Goal: Task Accomplishment & Management: Use online tool/utility

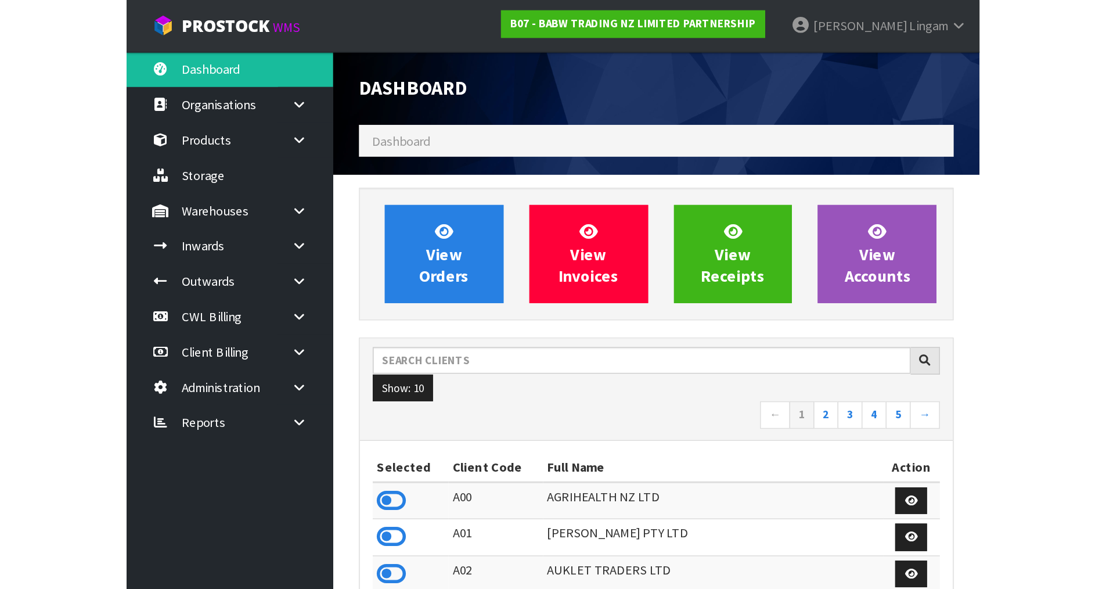
scroll to position [880, 474]
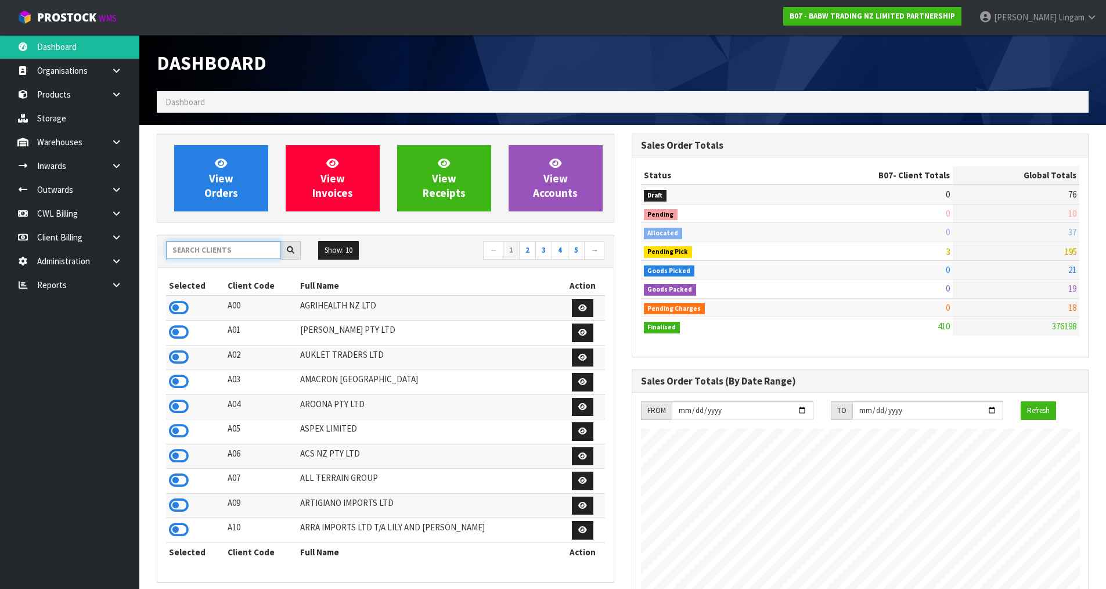
click at [258, 251] on input "text" at bounding box center [223, 250] width 115 height 18
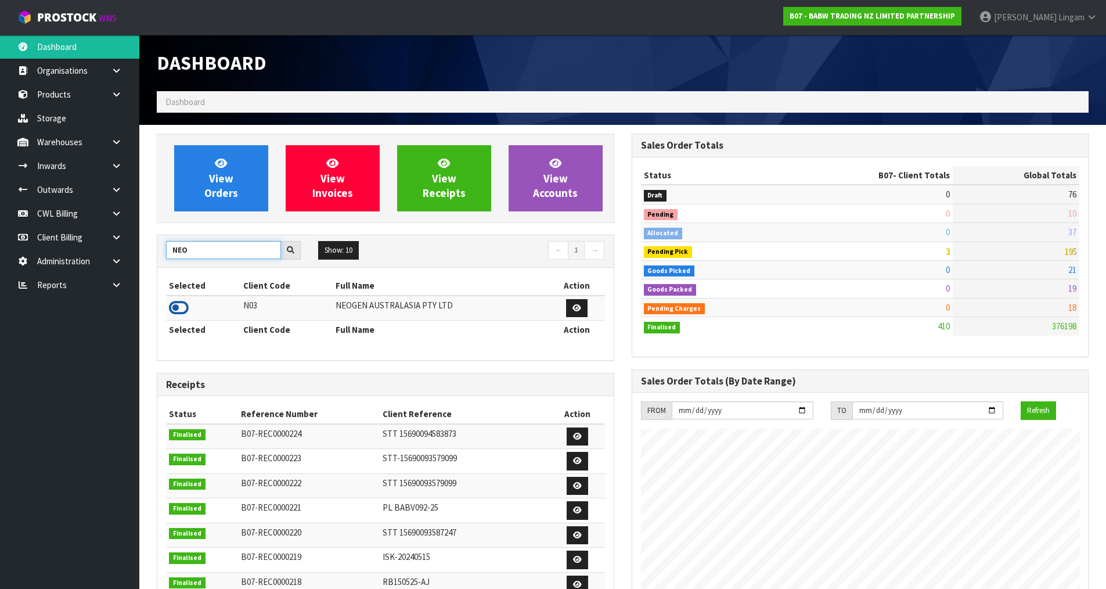
type input "NEO"
click at [183, 305] on icon at bounding box center [179, 307] width 20 height 17
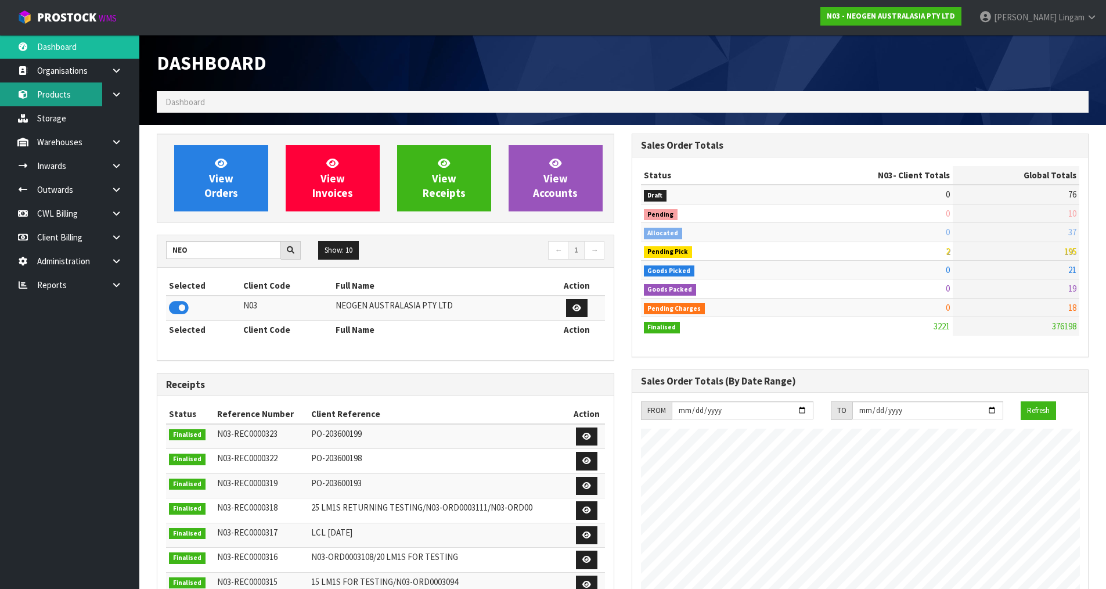
click at [69, 96] on link "Products" at bounding box center [69, 94] width 139 height 24
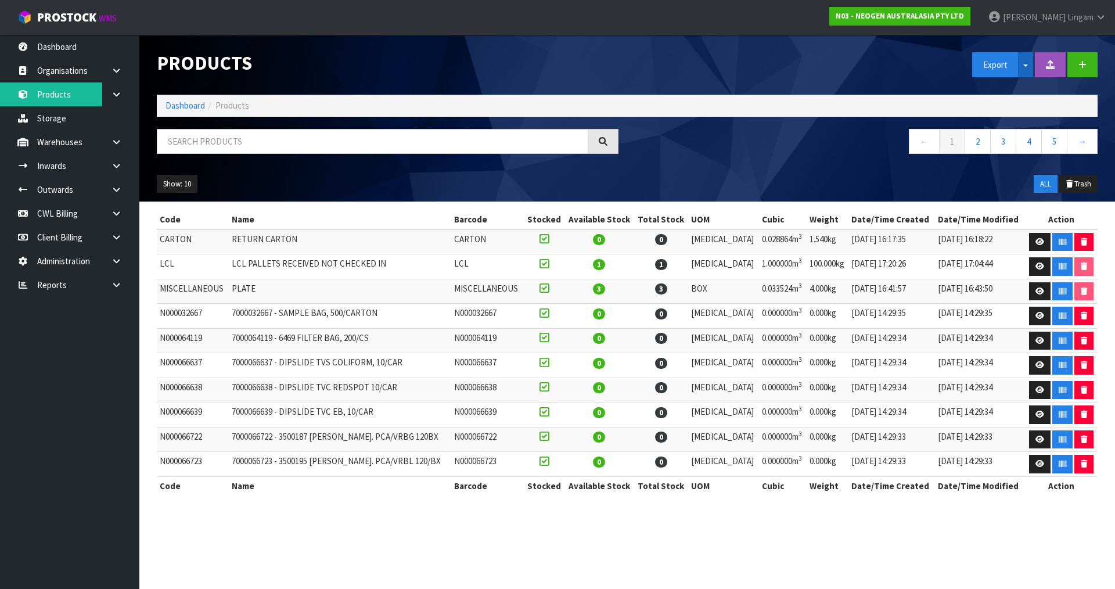
click at [1028, 67] on button "Split button!" at bounding box center [1025, 64] width 15 height 25
click at [1010, 125] on link "Dangerous Goods" at bounding box center [1018, 122] width 92 height 16
click at [262, 140] on input "text" at bounding box center [372, 141] width 431 height 25
paste input "700000005"
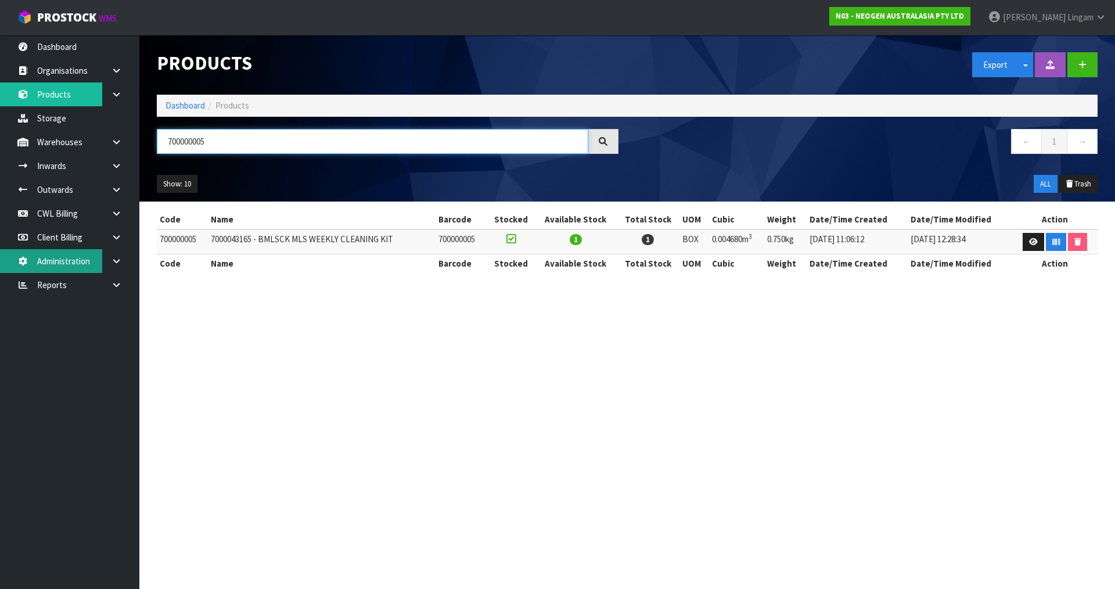
type input "700000005"
click at [184, 104] on link "Dashboard" at bounding box center [184, 105] width 39 height 11
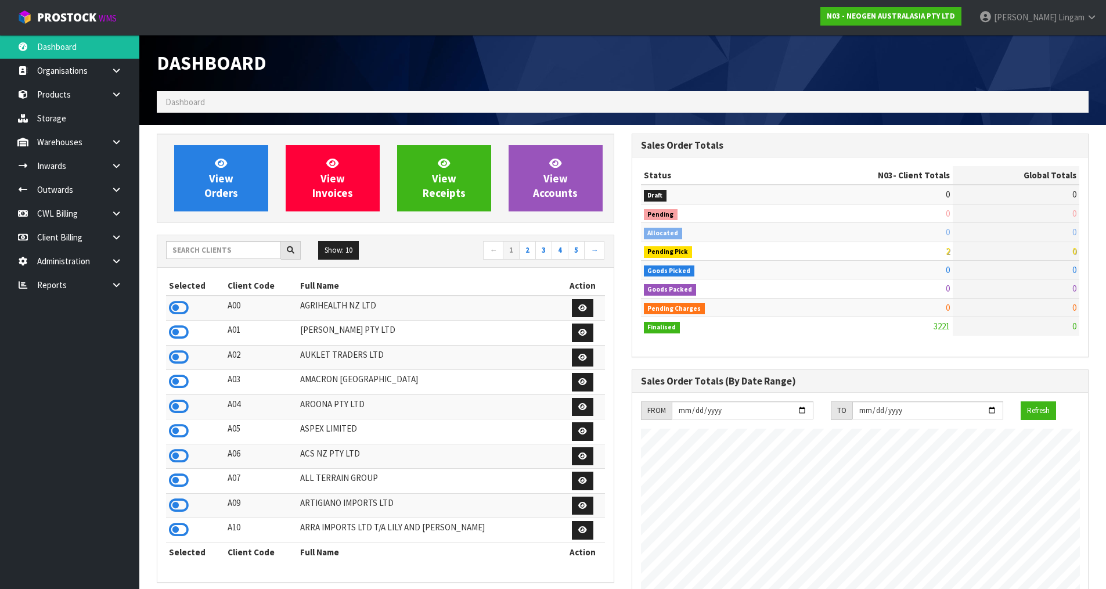
scroll to position [880, 474]
click at [248, 251] on input "text" at bounding box center [223, 250] width 115 height 18
click at [182, 254] on input "text" at bounding box center [223, 250] width 115 height 18
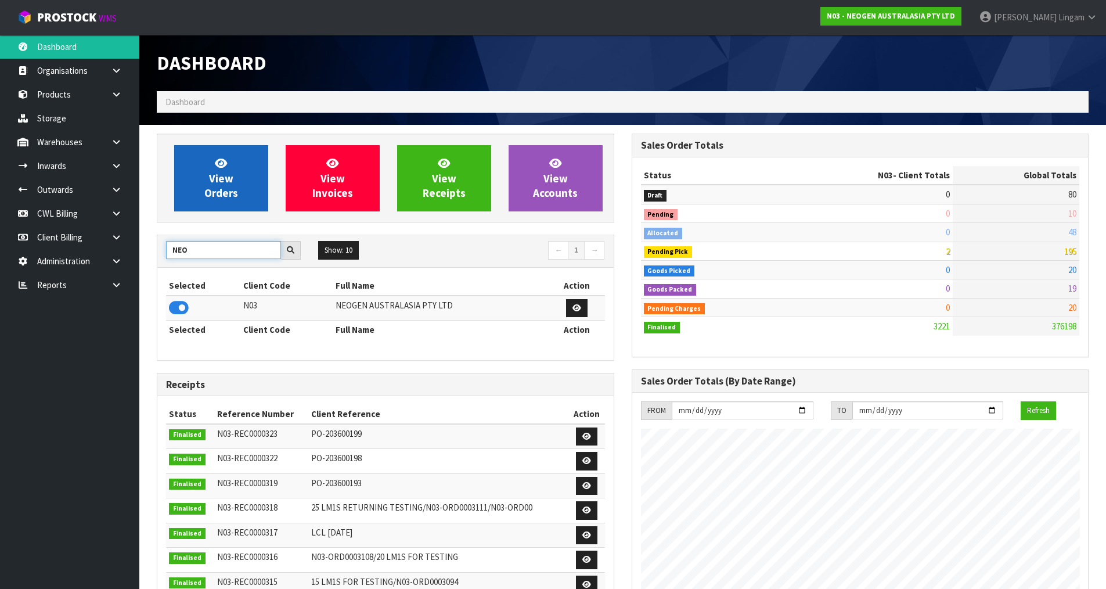
type input "NEO"
click at [246, 186] on link "View Orders" at bounding box center [221, 178] width 94 height 66
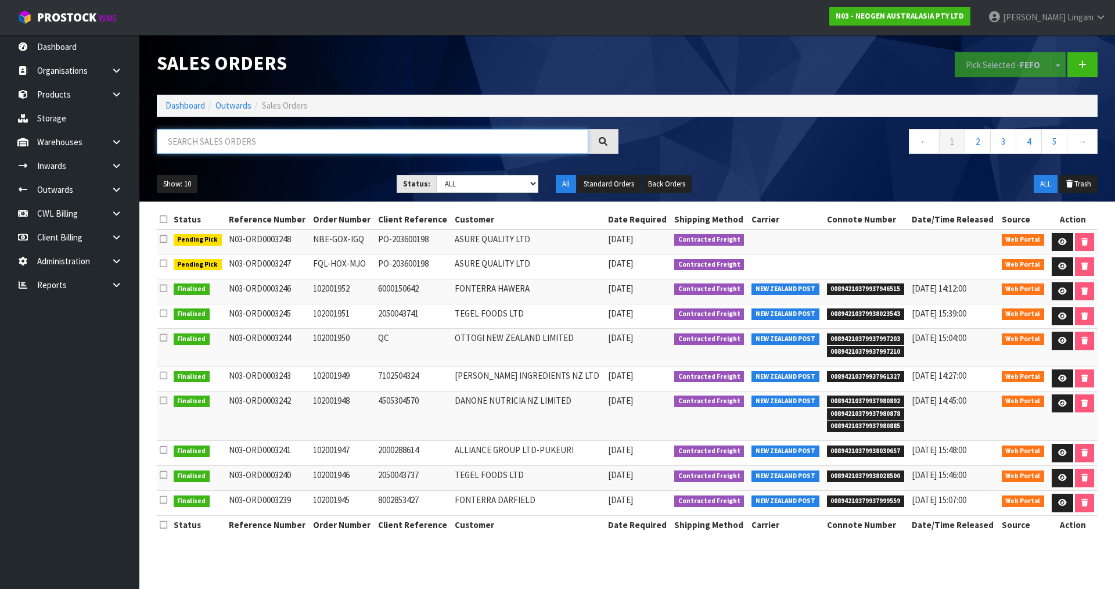
click at [298, 142] on input "text" at bounding box center [372, 141] width 431 height 25
paste input "700000005"
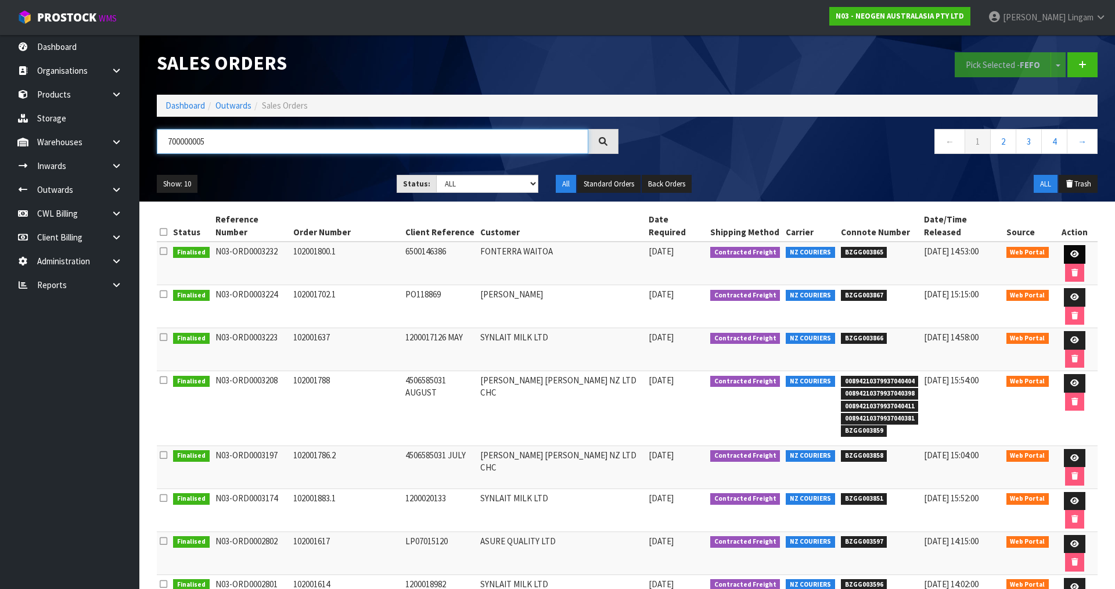
type input "700000005"
click at [1070, 250] on icon at bounding box center [1074, 254] width 9 height 8
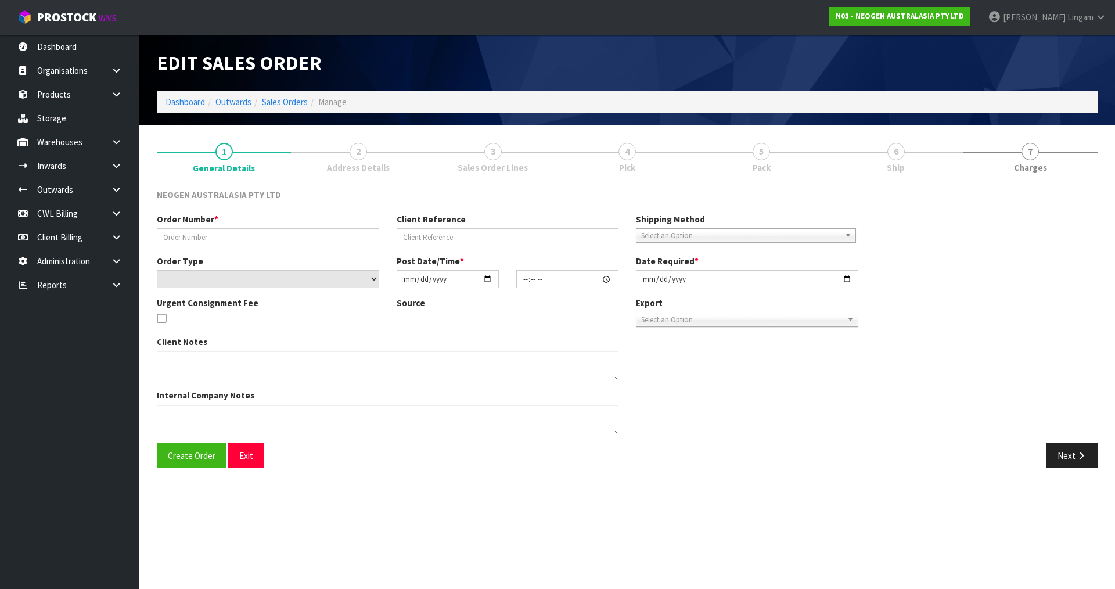
type input "102001800.1"
type input "6500146386"
select select "number:0"
type input "2025-08-11"
type input "10:58:00.000"
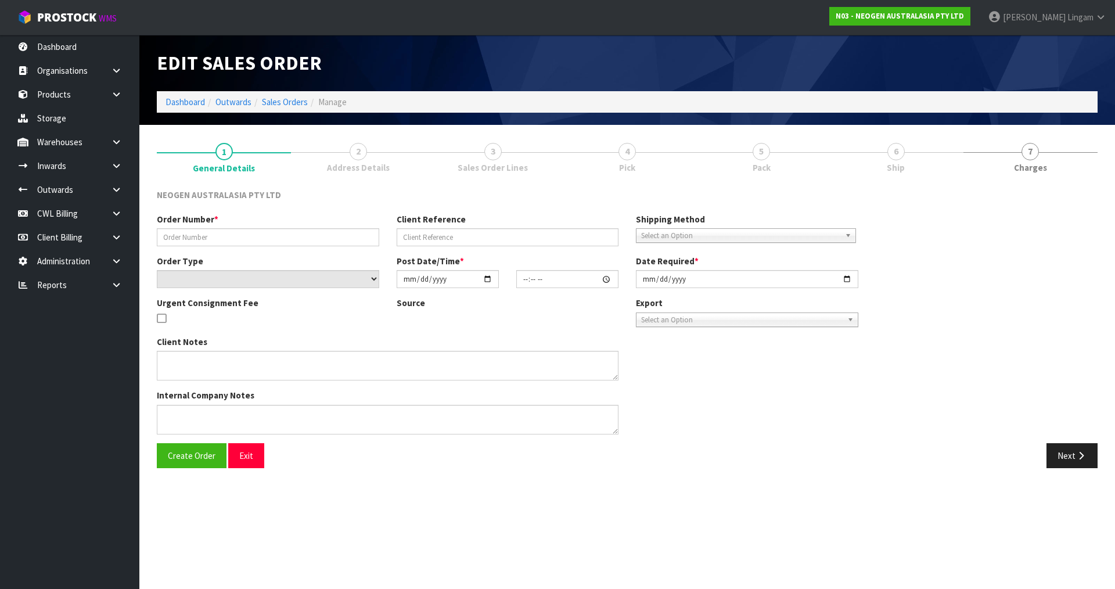
type input "2025-08-11"
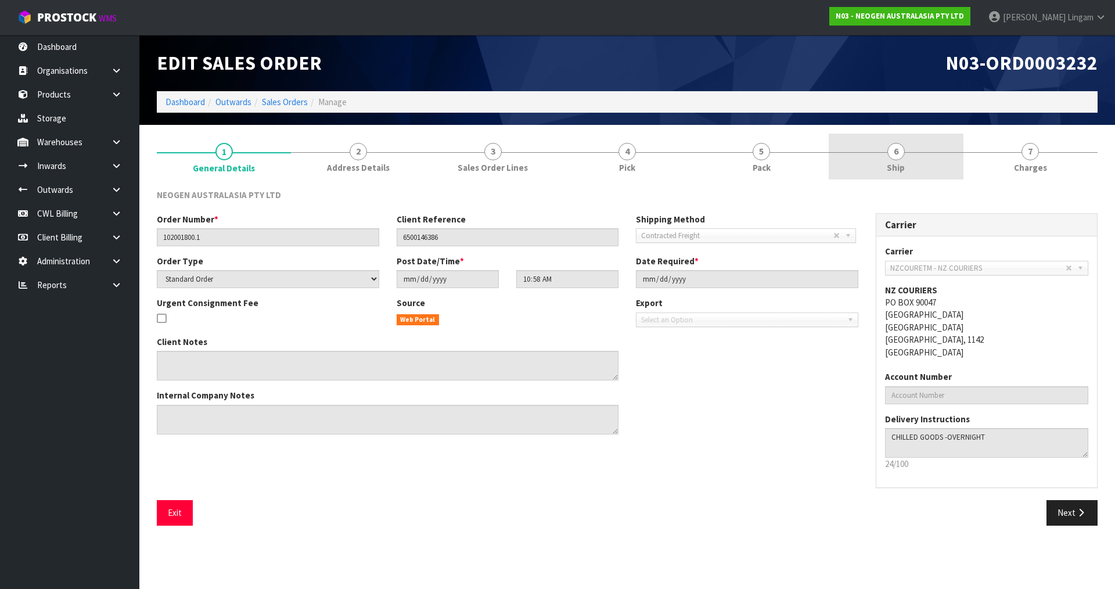
click at [927, 167] on link "6 Ship" at bounding box center [895, 157] width 134 height 46
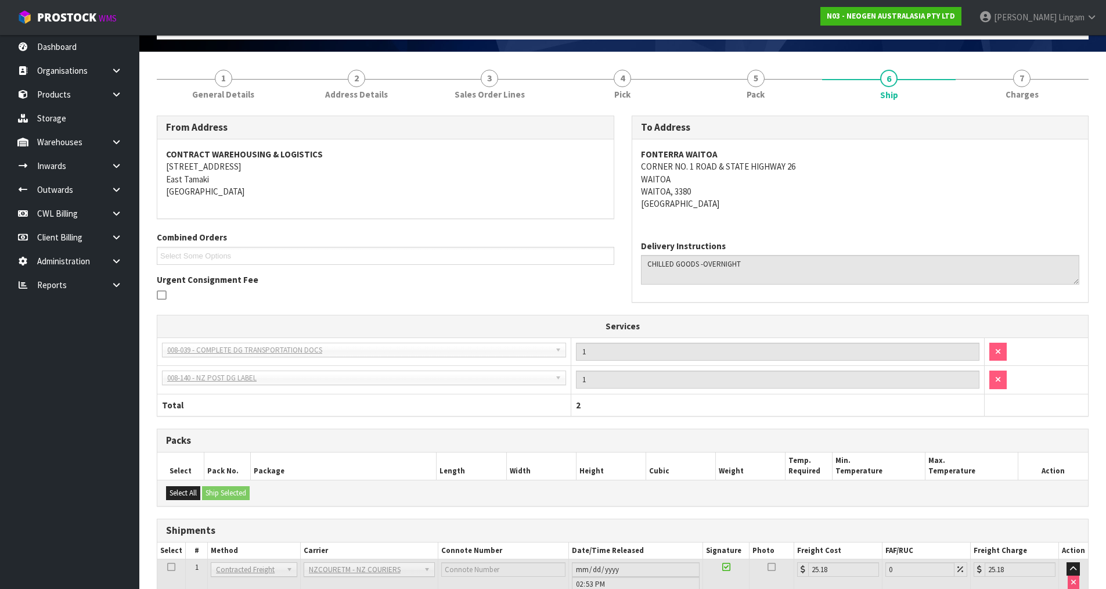
scroll to position [154, 0]
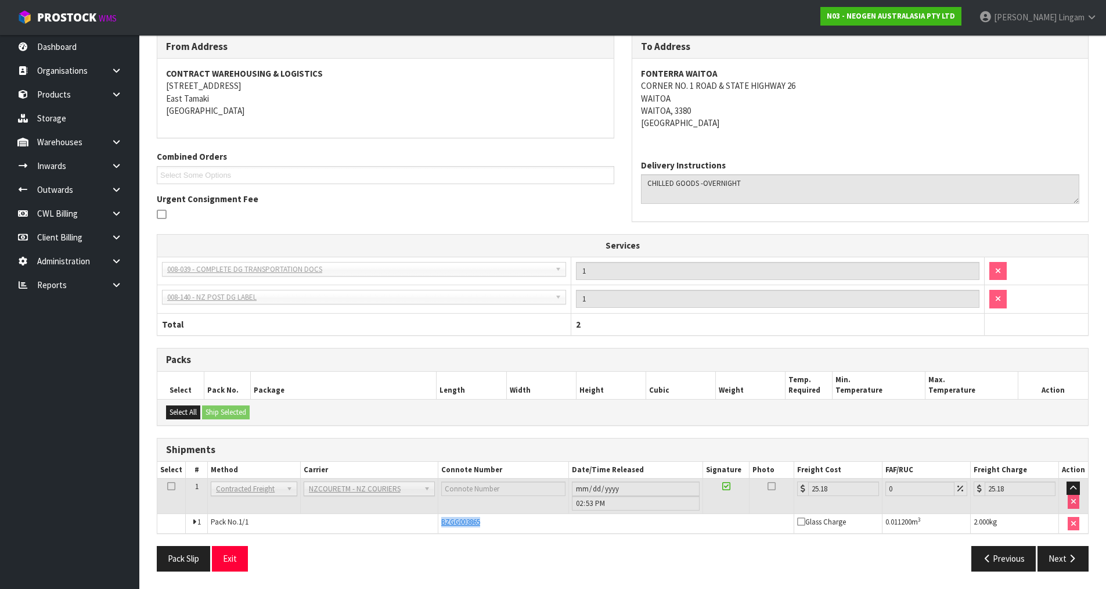
drag, startPoint x: 481, startPoint y: 523, endPoint x: 437, endPoint y: 524, distance: 44.1
click at [438, 524] on td "BZGG003865" at bounding box center [616, 523] width 356 height 20
copy span "BZGG003865"
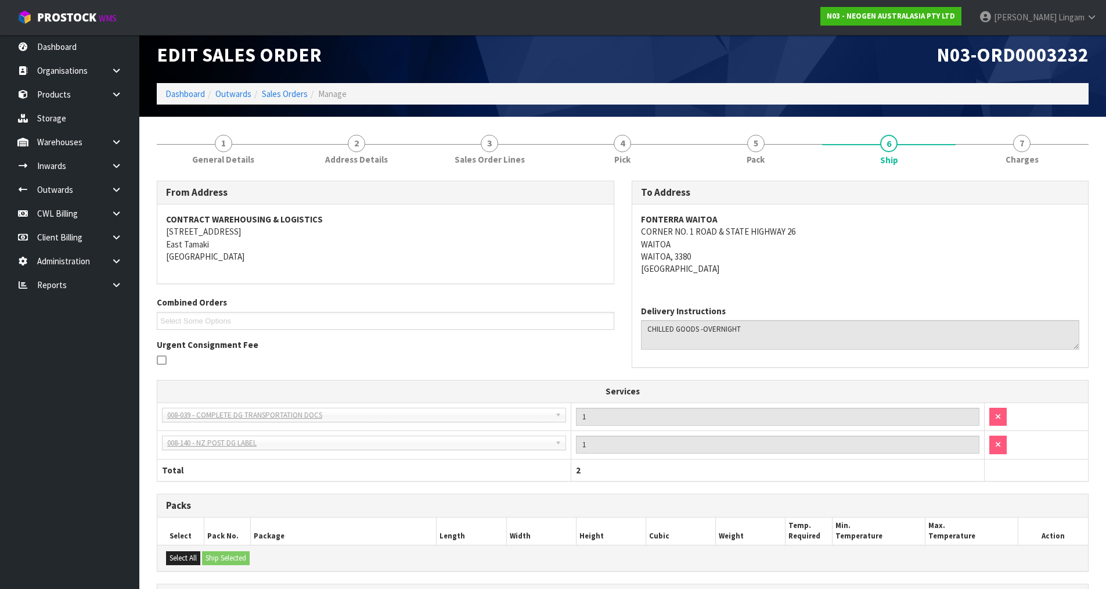
scroll to position [0, 0]
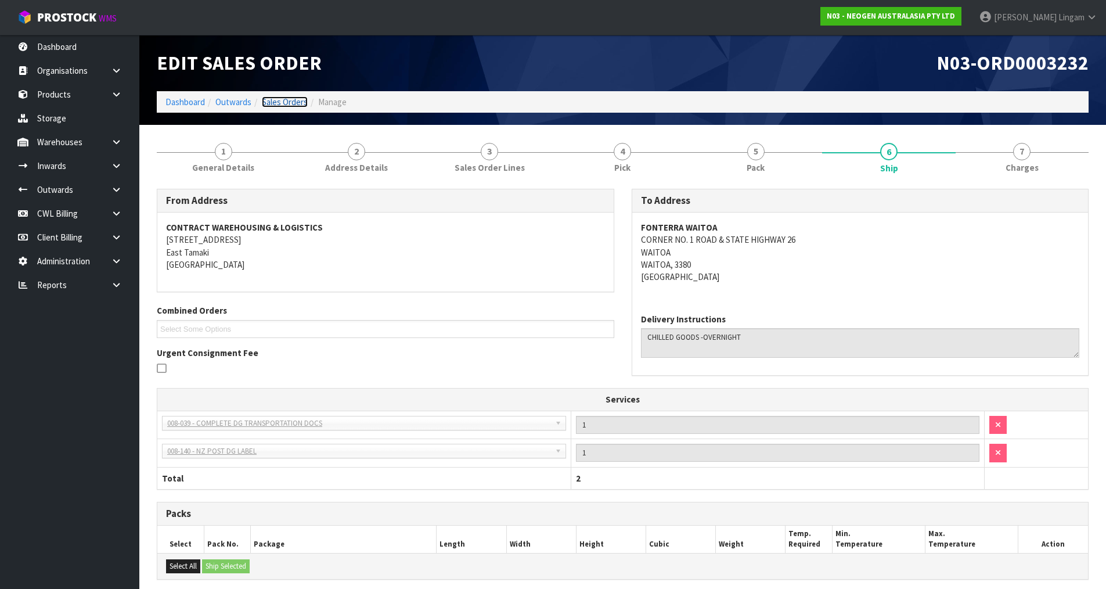
click at [295, 106] on link "Sales Orders" at bounding box center [285, 101] width 46 height 11
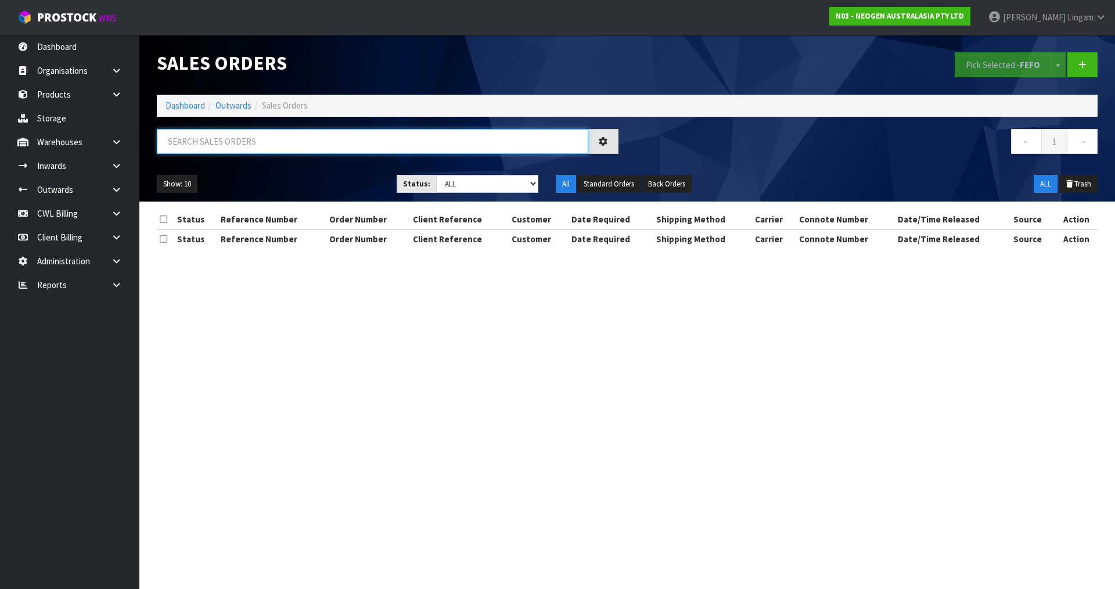
click at [369, 143] on input "text" at bounding box center [372, 141] width 431 height 25
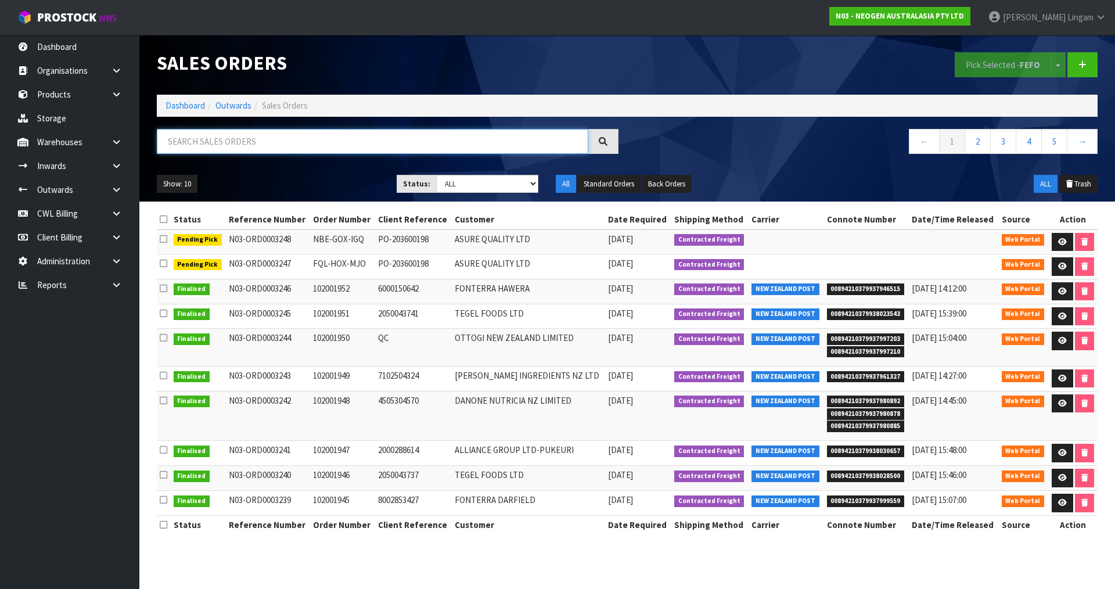
click at [337, 145] on input "text" at bounding box center [372, 141] width 431 height 25
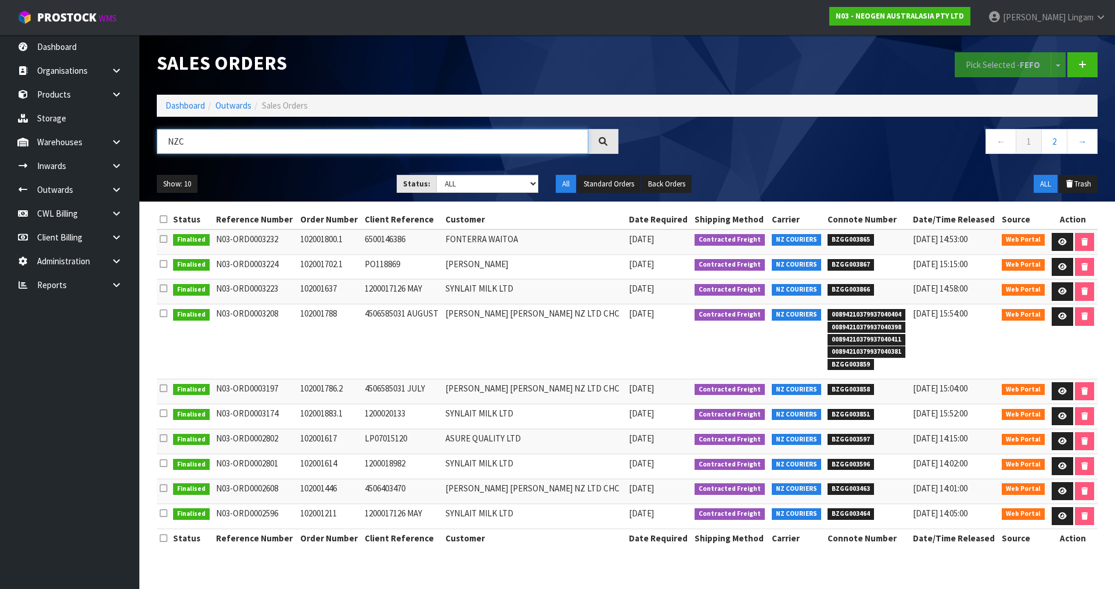
type input "NZC"
click at [843, 365] on span "BZGG003859" at bounding box center [850, 365] width 46 height 12
copy span "BZGG003859"
click at [827, 389] on span "BZGG003858" at bounding box center [850, 390] width 46 height 12
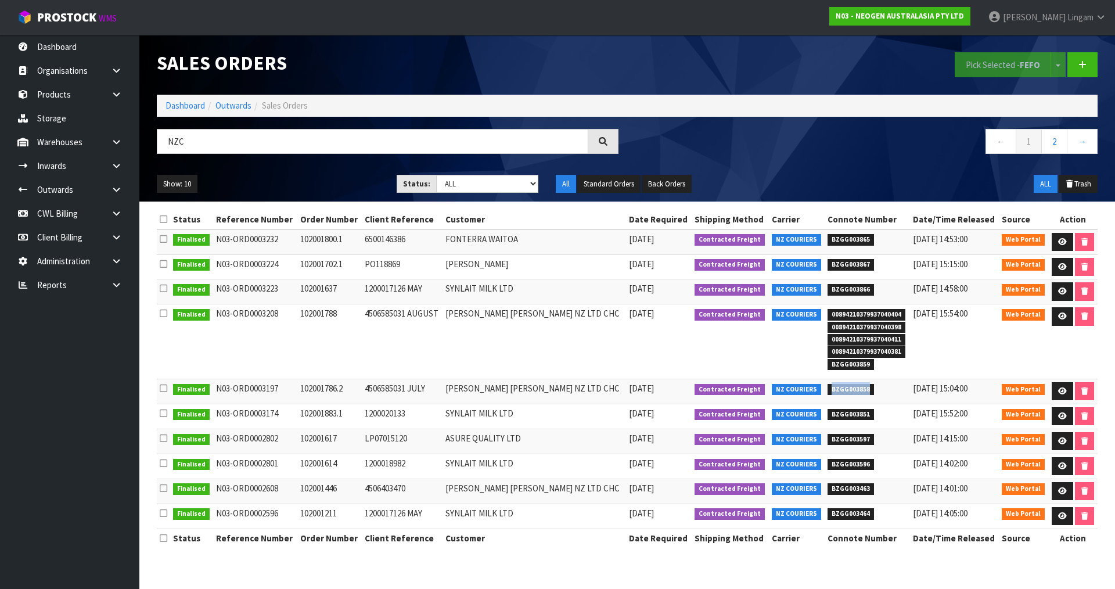
click at [827, 389] on span "BZGG003858" at bounding box center [850, 390] width 46 height 12
copy span "BZGG003858"
click at [875, 391] on li "BZGG003858" at bounding box center [866, 388] width 79 height 12
click at [839, 442] on span "BZGG003597" at bounding box center [850, 440] width 46 height 12
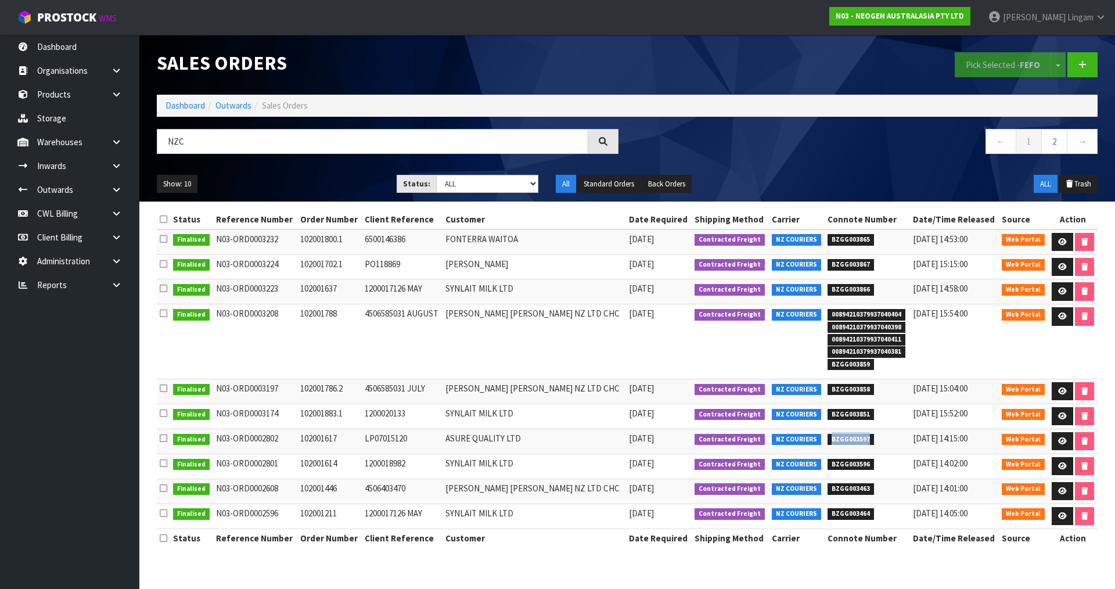
copy span "BZGG003597"
click at [192, 107] on link "Dashboard" at bounding box center [184, 105] width 39 height 11
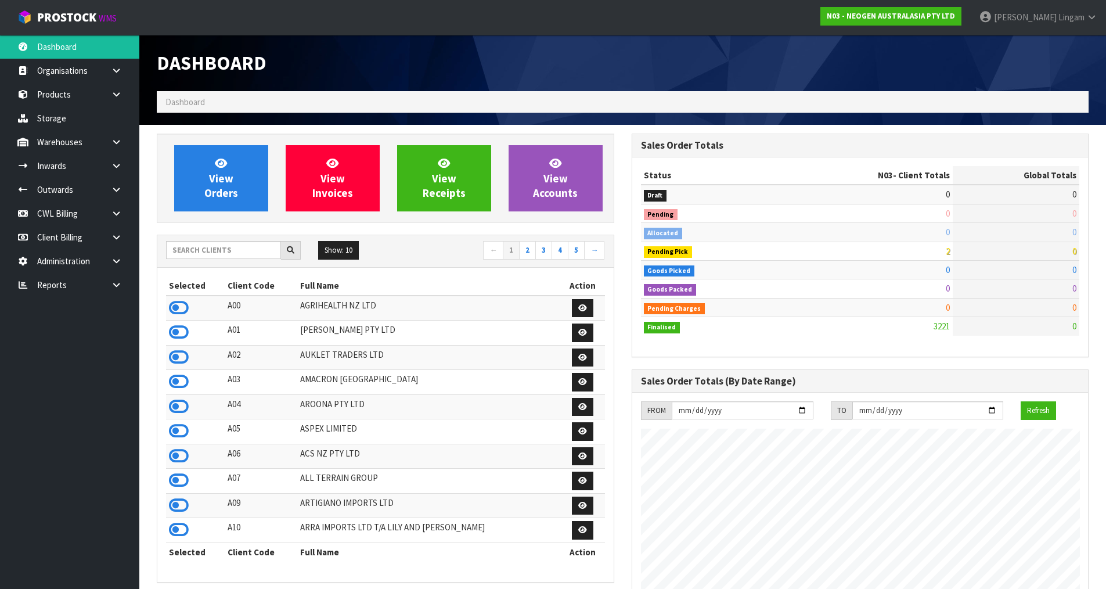
scroll to position [880, 474]
click at [207, 247] on input "text" at bounding box center [223, 250] width 115 height 18
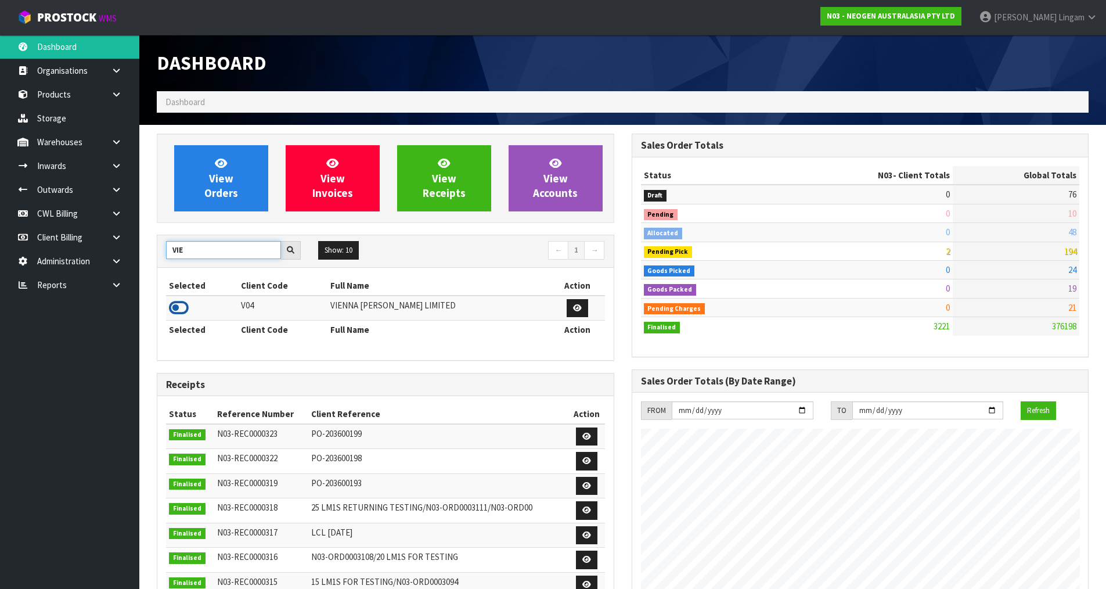
type input "VIE"
click at [179, 307] on icon at bounding box center [179, 307] width 20 height 17
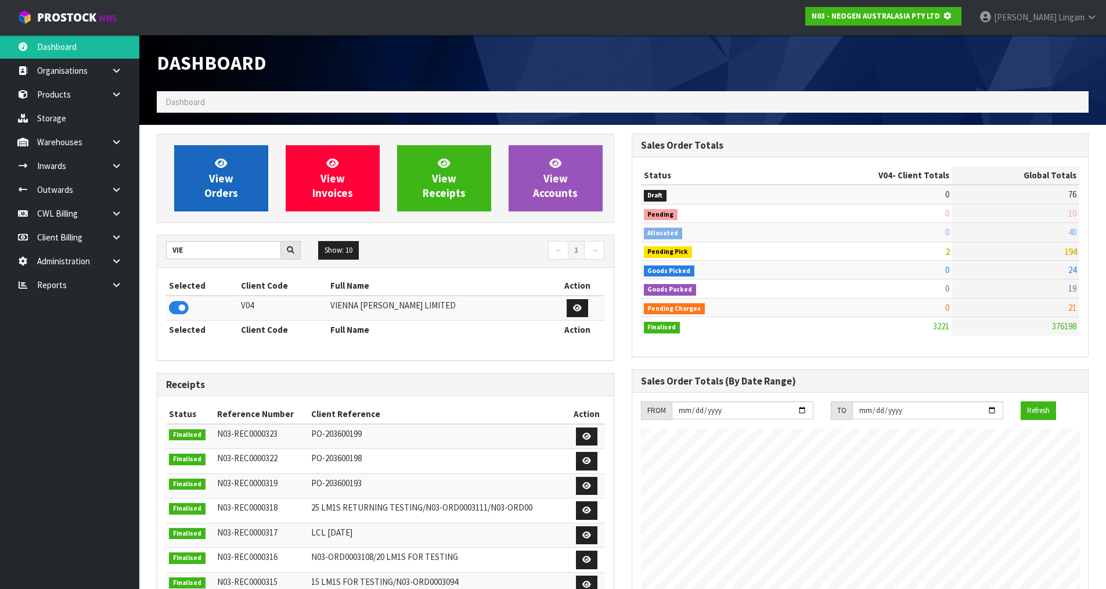
scroll to position [724, 474]
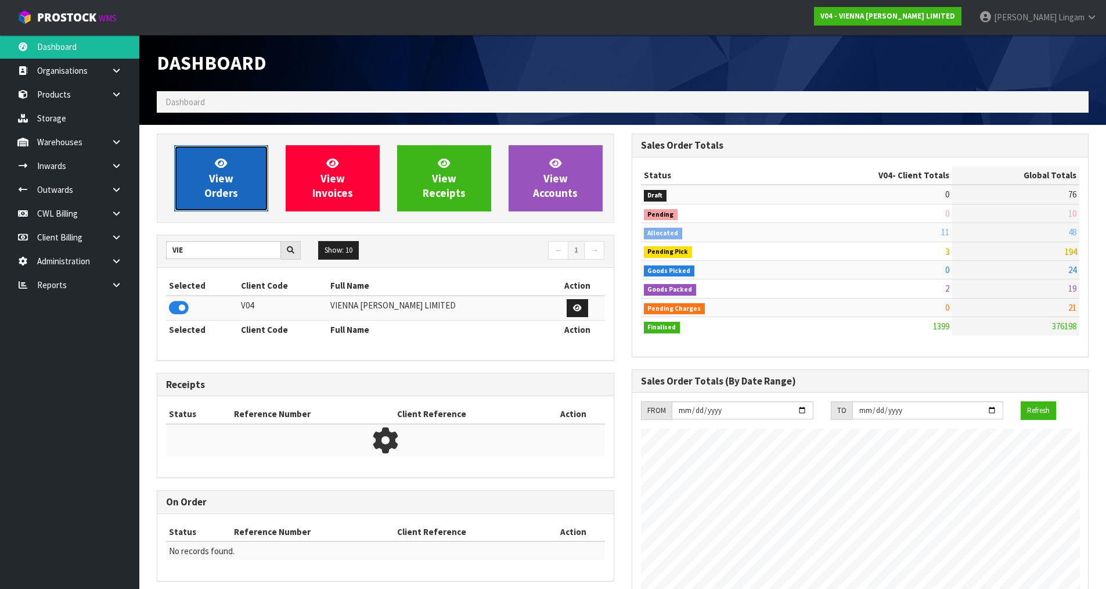
click at [227, 183] on span "View Orders" at bounding box center [221, 178] width 34 height 44
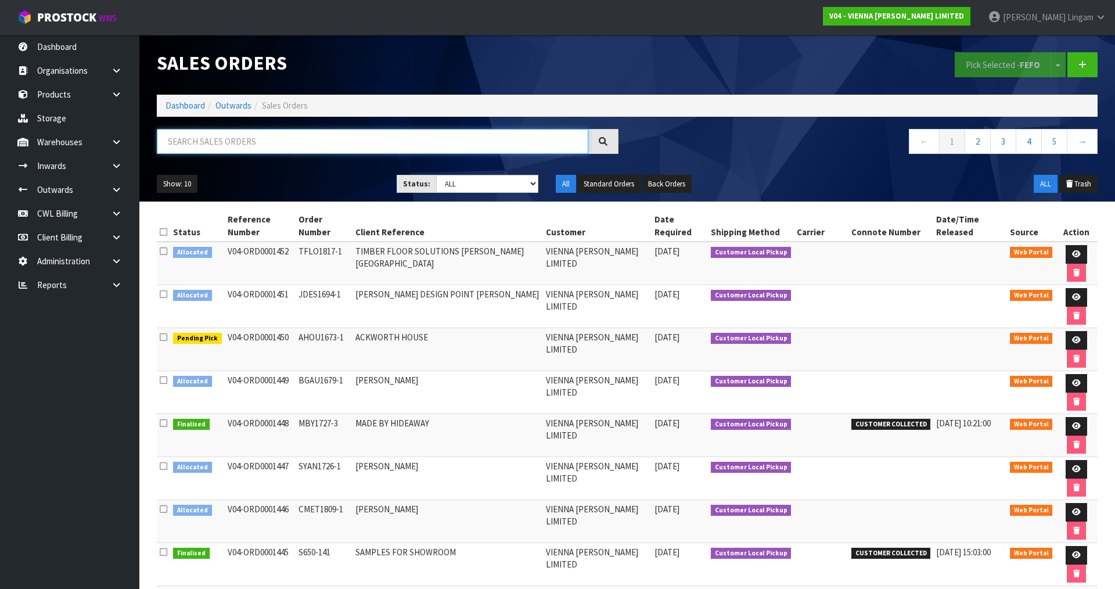
click at [309, 143] on input "text" at bounding box center [372, 141] width 431 height 25
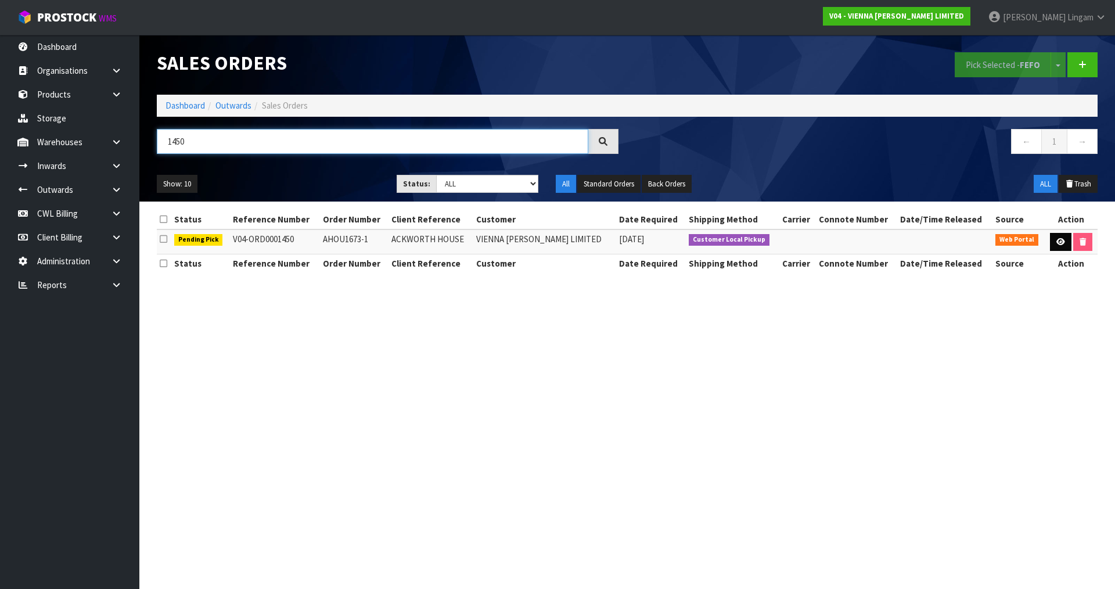
type input "1450"
click at [1057, 243] on icon at bounding box center [1060, 242] width 9 height 8
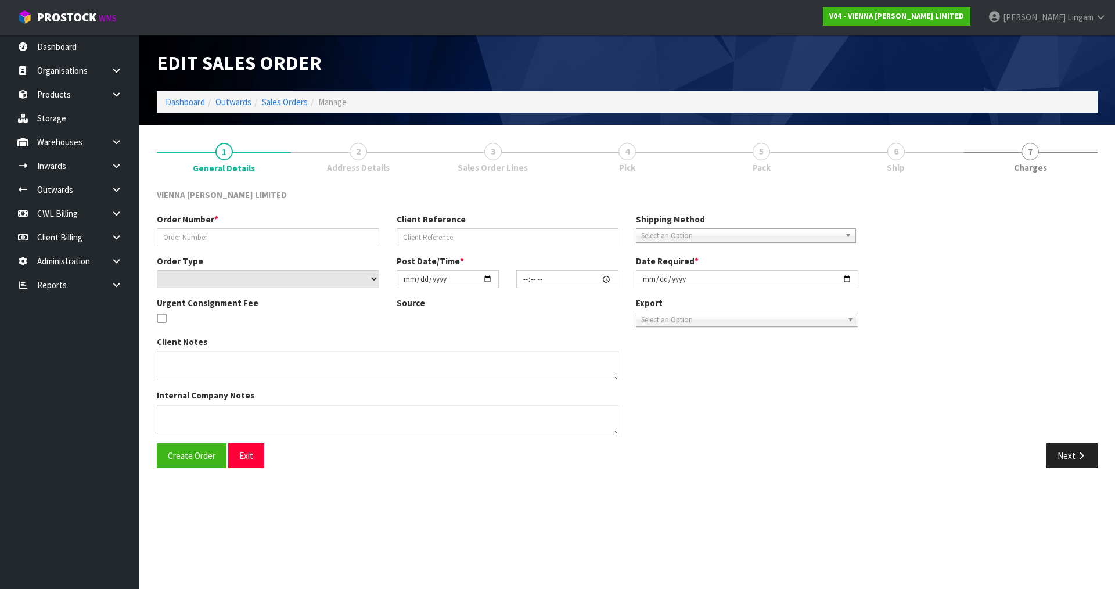
type input "AHOU1673-1"
type input "ACKWORTH HOUSE"
select select "number:0"
type input "2025-08-08"
type input "10:13:00.000"
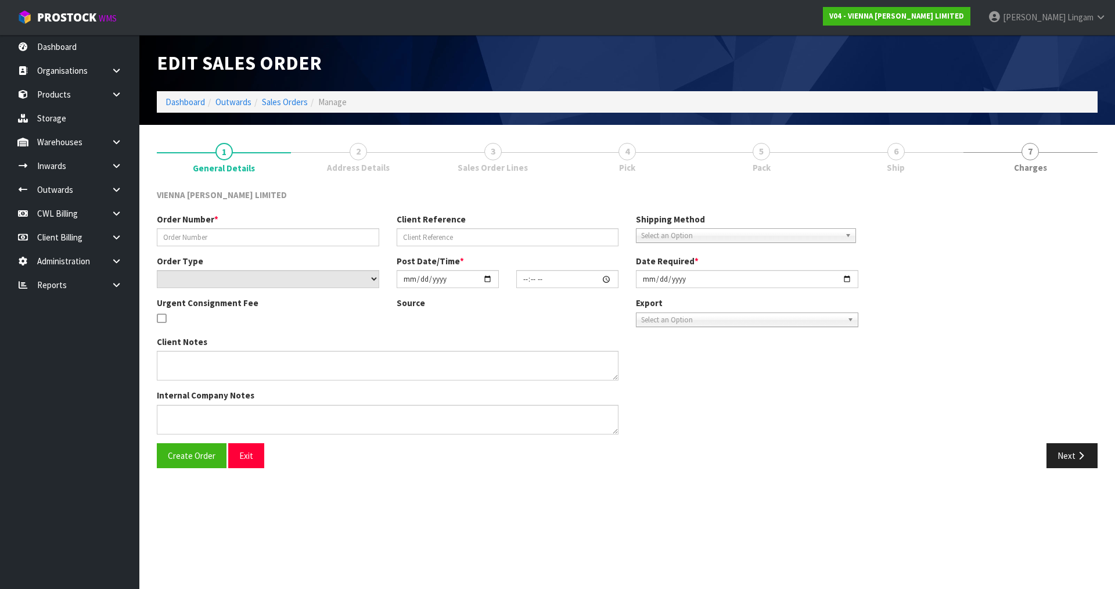
type input "2025-08-11"
type textarea "ACKWORTH HOUSE TO CLARIFY: 4 X VW-IMP220X15X2500 (4 PACK) 1 X VW-IMP220X15X2500…"
type textarea "WHEN PICKING THIS ORDER THERE WILL BE ONE CARTON OF IMPERIAL THAT IS A 6 PACK –…"
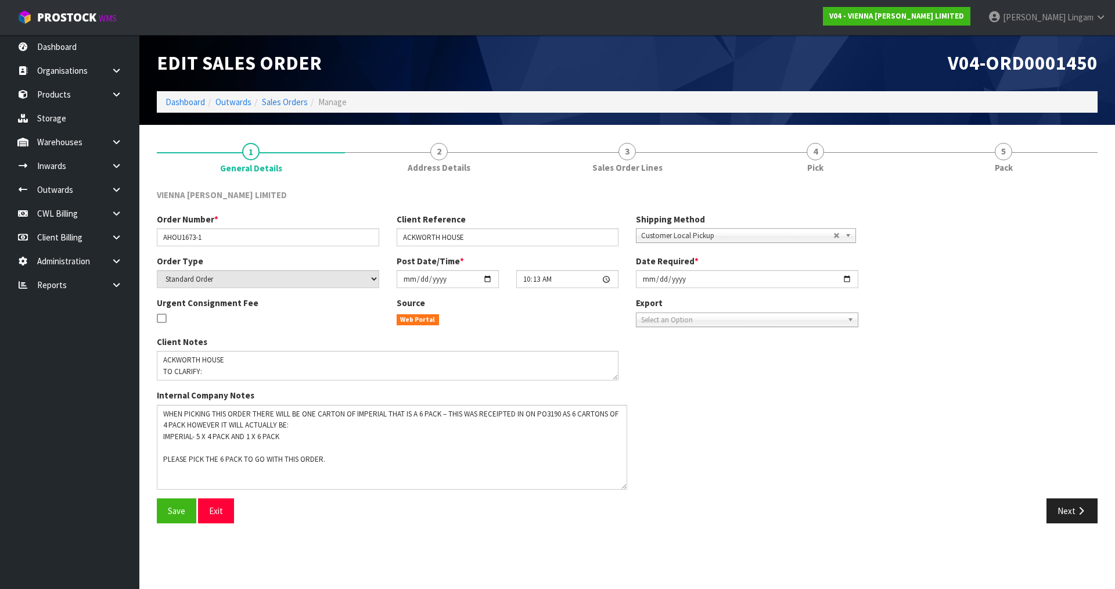
drag, startPoint x: 616, startPoint y: 433, endPoint x: 625, endPoint y: 488, distance: 55.8
click at [625, 488] on textarea at bounding box center [392, 447] width 470 height 85
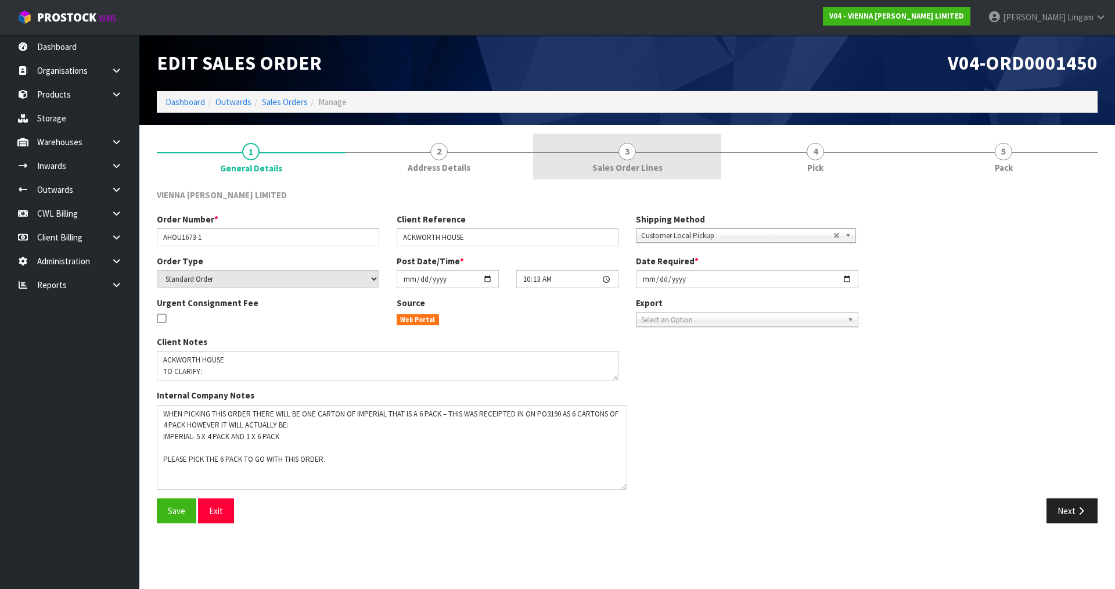
click at [647, 167] on span "Sales Order Lines" at bounding box center [627, 167] width 70 height 12
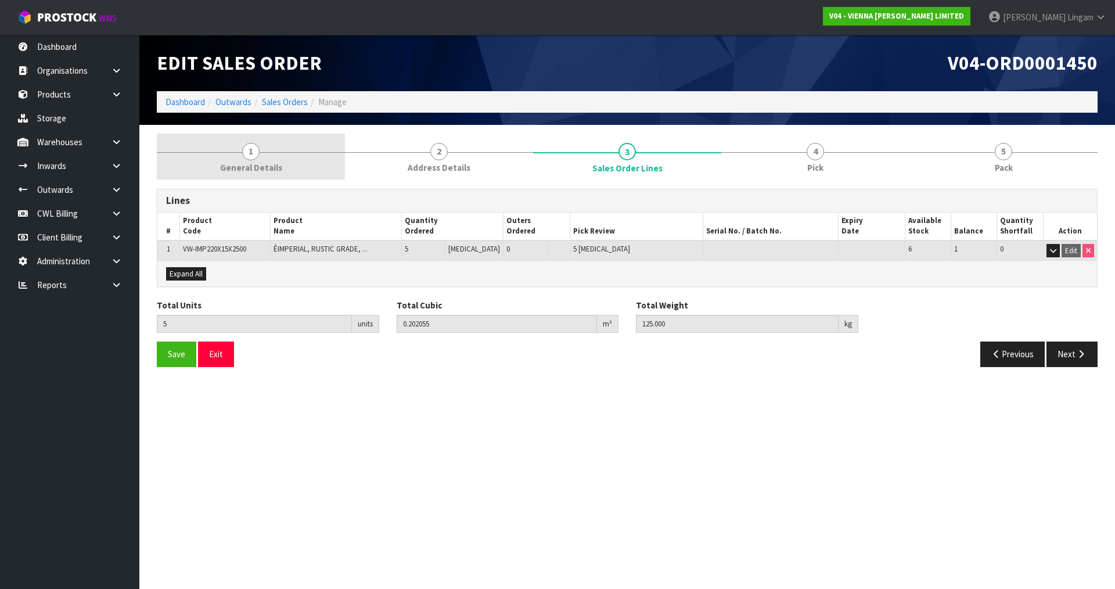
click at [279, 160] on link "1 General Details" at bounding box center [251, 157] width 188 height 46
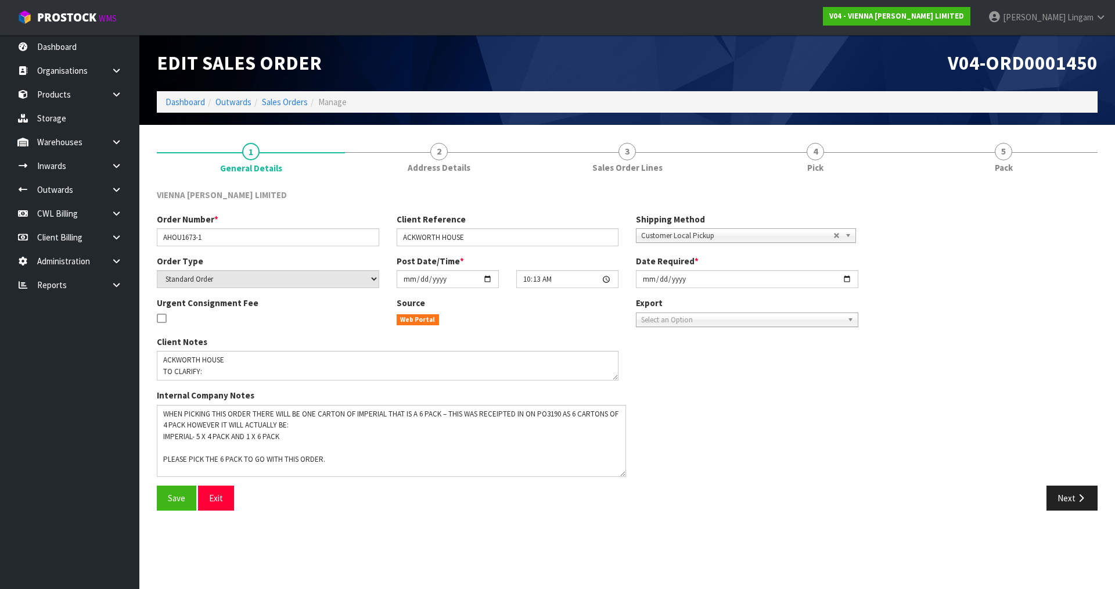
drag, startPoint x: 612, startPoint y: 433, endPoint x: 619, endPoint y: 475, distance: 43.0
click at [619, 475] on textarea at bounding box center [391, 441] width 469 height 72
click at [293, 103] on link "Sales Orders" at bounding box center [285, 101] width 46 height 11
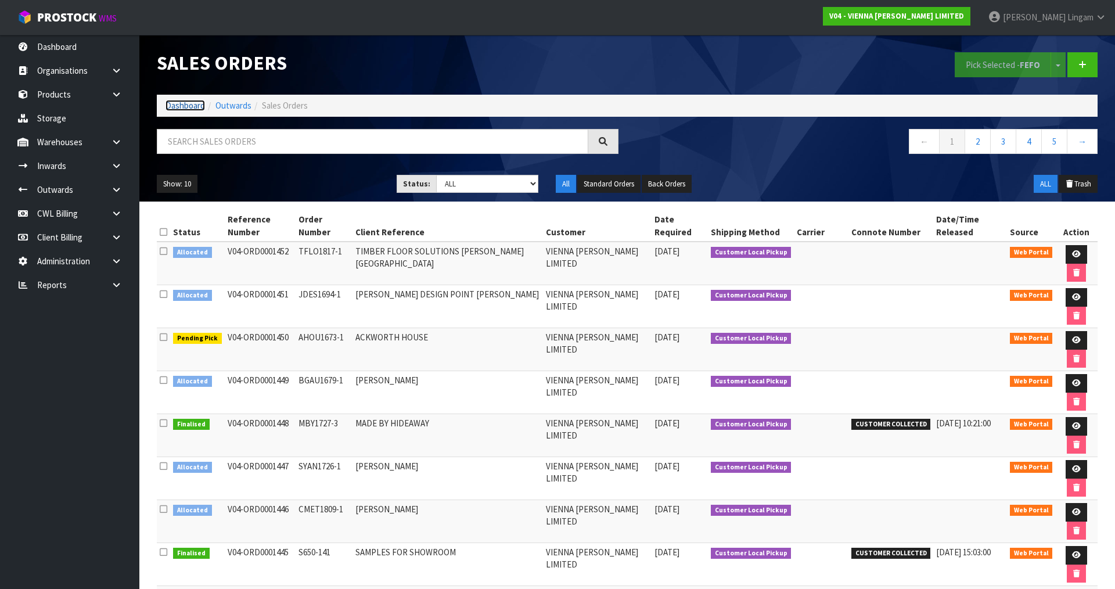
click at [178, 104] on link "Dashboard" at bounding box center [184, 105] width 39 height 11
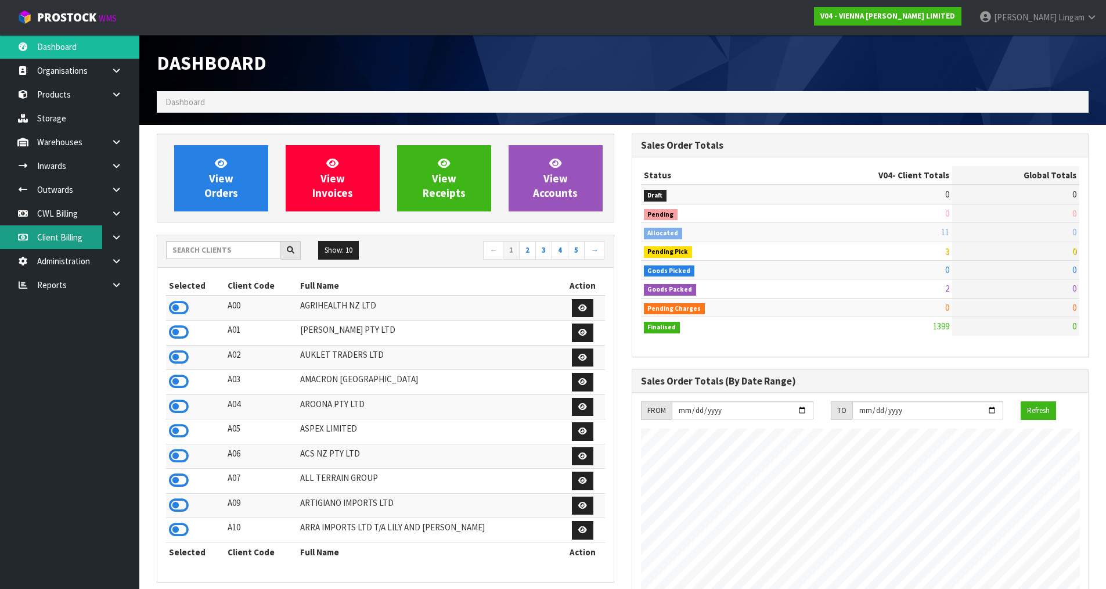
scroll to position [917, 474]
click at [197, 251] on input "text" at bounding box center [223, 250] width 115 height 18
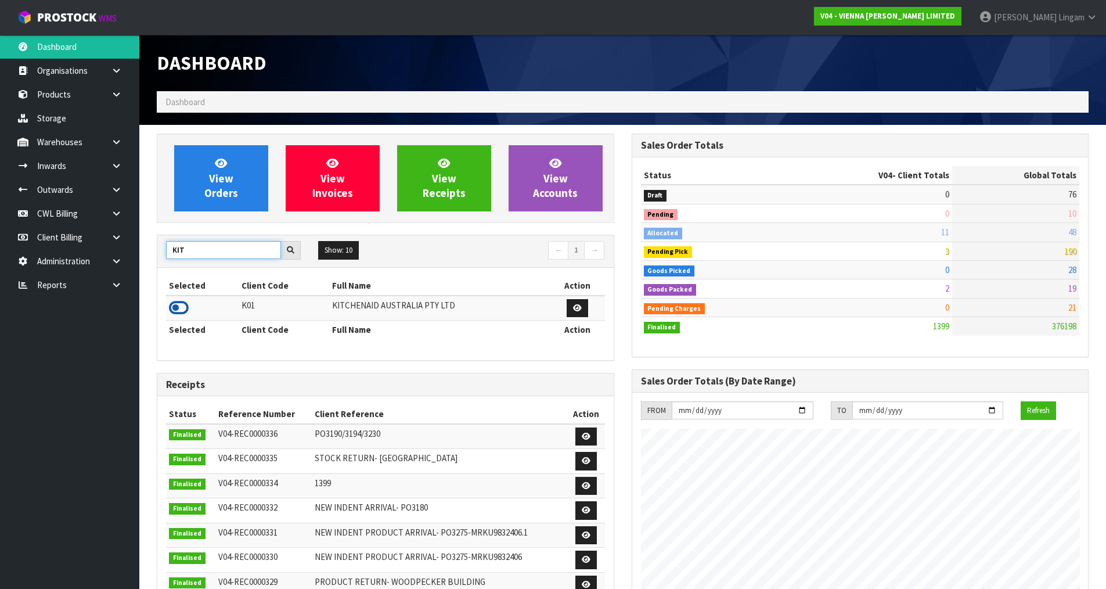
type input "KIT"
click at [172, 307] on icon at bounding box center [179, 307] width 20 height 17
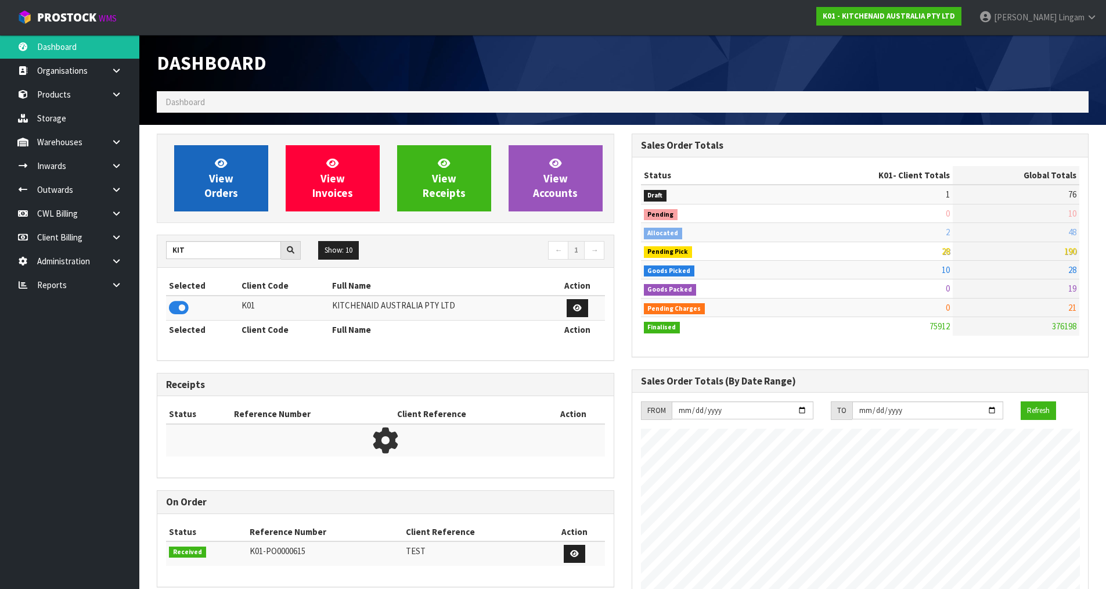
scroll to position [880, 474]
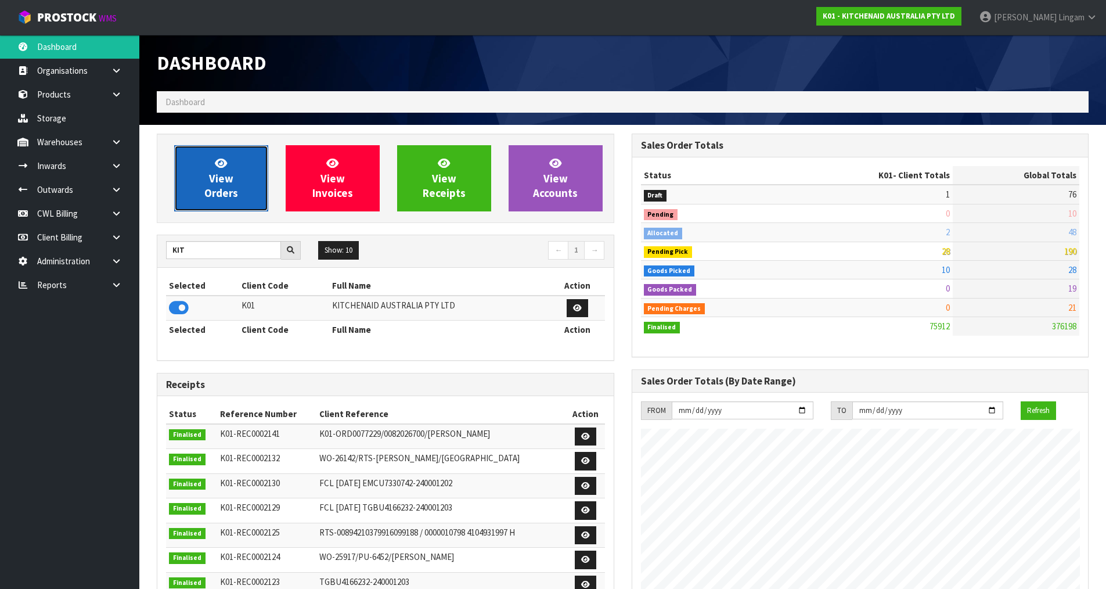
click at [233, 186] on span "View Orders" at bounding box center [221, 178] width 34 height 44
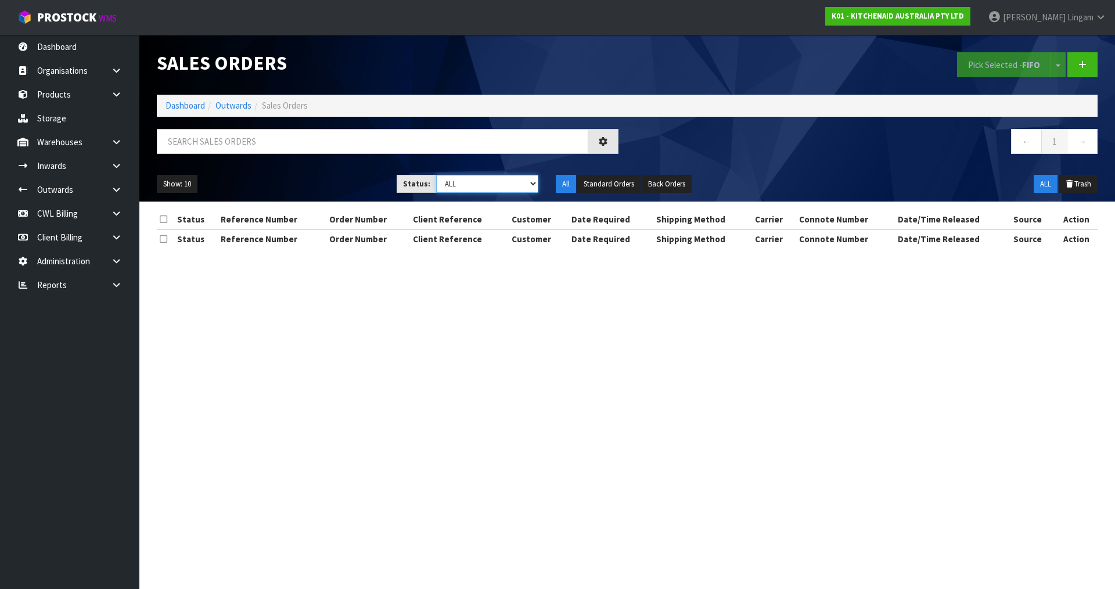
click at [509, 185] on select "Draft Pending Allocated Pending Pick Goods Picked Goods Packed Pending Charges …" at bounding box center [487, 184] width 103 height 18
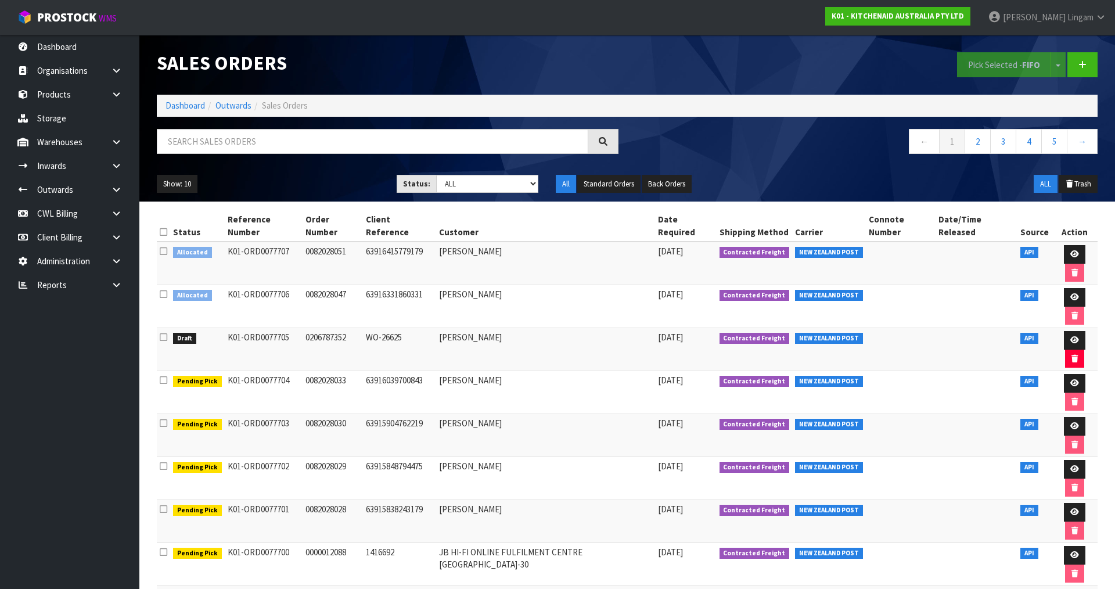
click at [165, 247] on icon at bounding box center [164, 251] width 8 height 9
click at [0, 0] on input "checkbox" at bounding box center [0, 0] width 0 height 0
click at [163, 290] on icon at bounding box center [164, 294] width 8 height 9
click at [0, 0] on input "checkbox" at bounding box center [0, 0] width 0 height 0
click at [975, 73] on button "Pick Selected - FIFO" at bounding box center [1004, 64] width 94 height 25
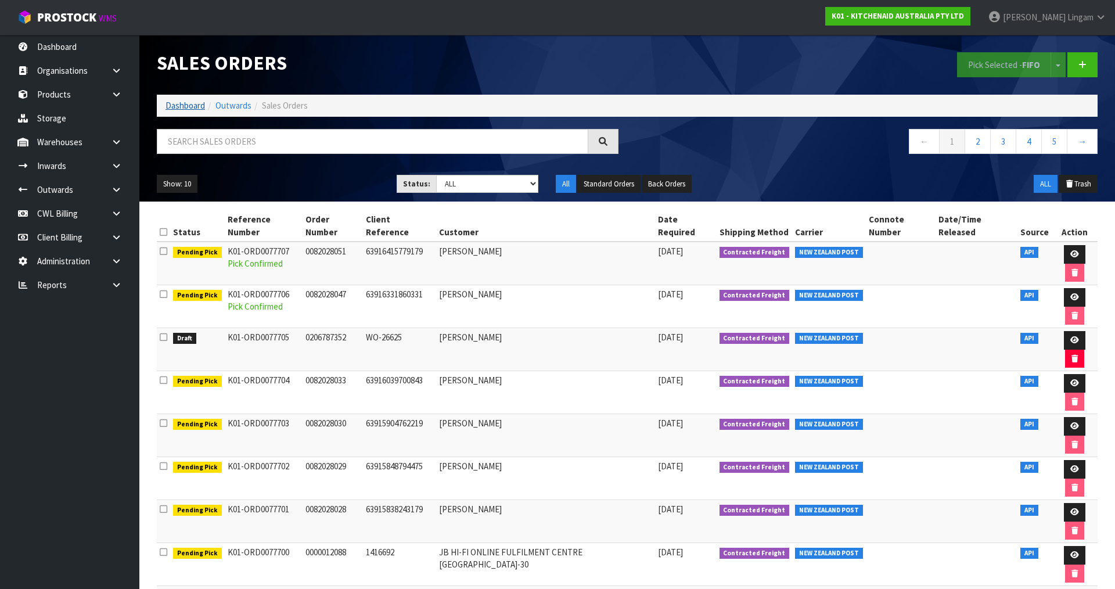
click at [178, 111] on li "Dashboard" at bounding box center [184, 105] width 39 height 12
click at [178, 106] on link "Dashboard" at bounding box center [184, 105] width 39 height 11
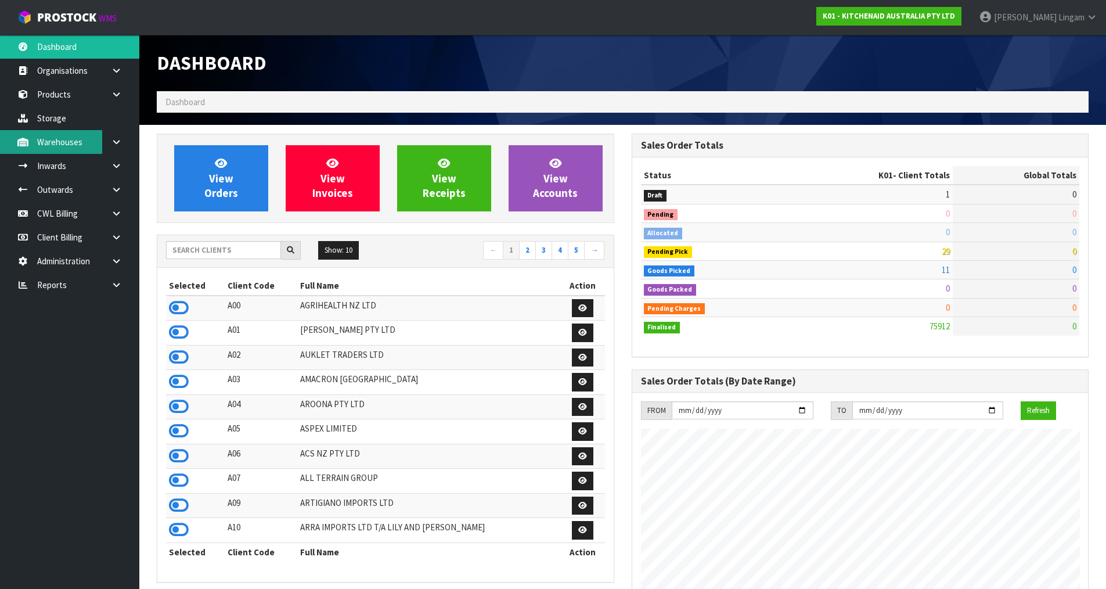
scroll to position [880, 474]
click at [232, 250] on input "text" at bounding box center [223, 250] width 115 height 18
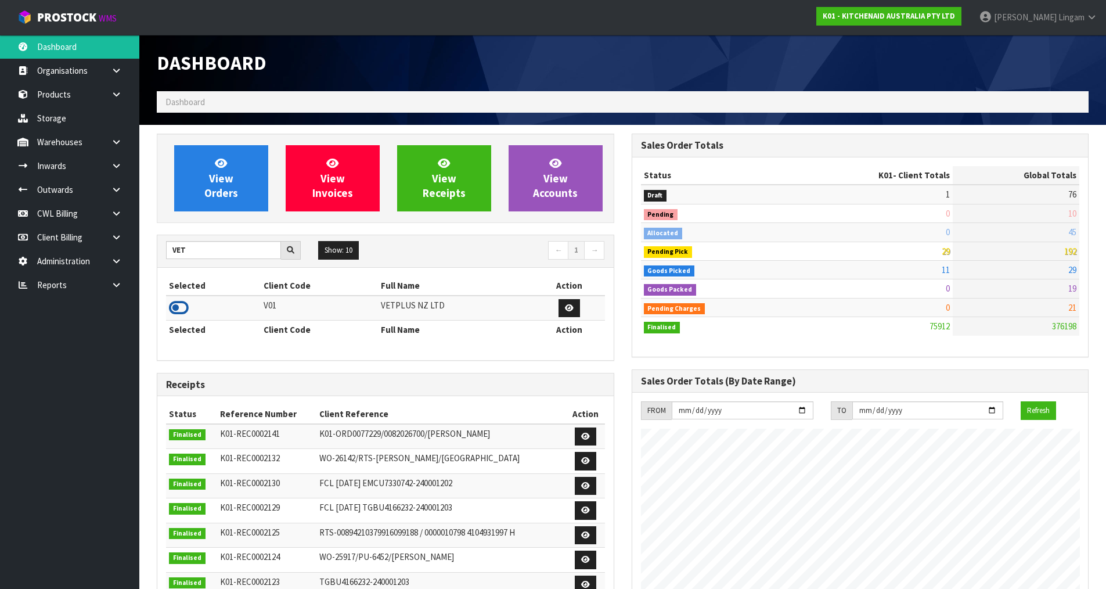
click at [178, 306] on icon at bounding box center [179, 307] width 20 height 17
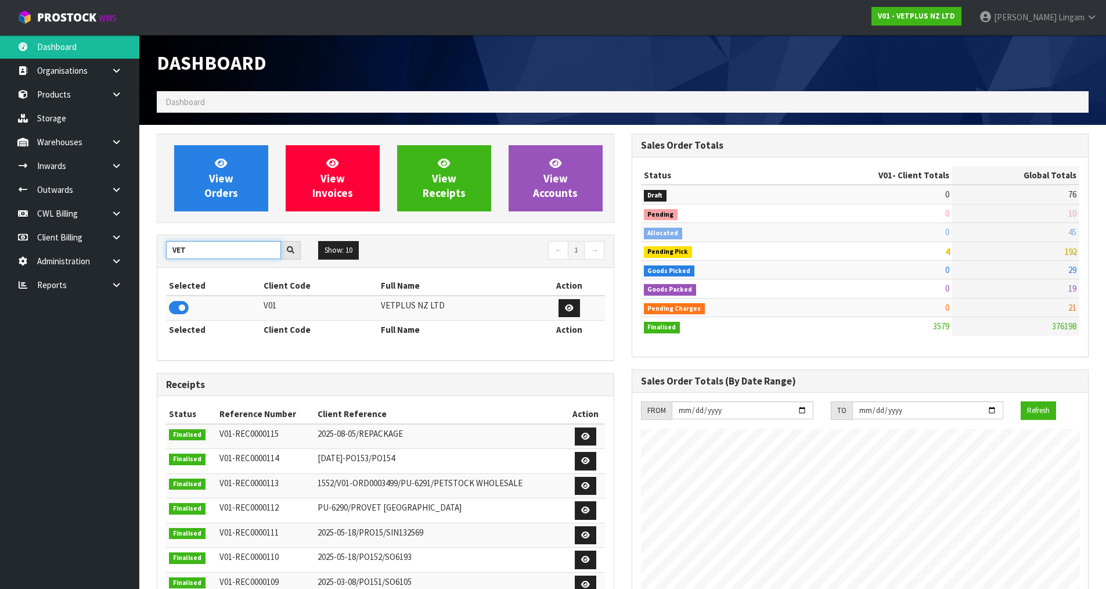
drag, startPoint x: 207, startPoint y: 250, endPoint x: 157, endPoint y: 255, distance: 49.7
click at [157, 255] on div "VET" at bounding box center [233, 250] width 152 height 19
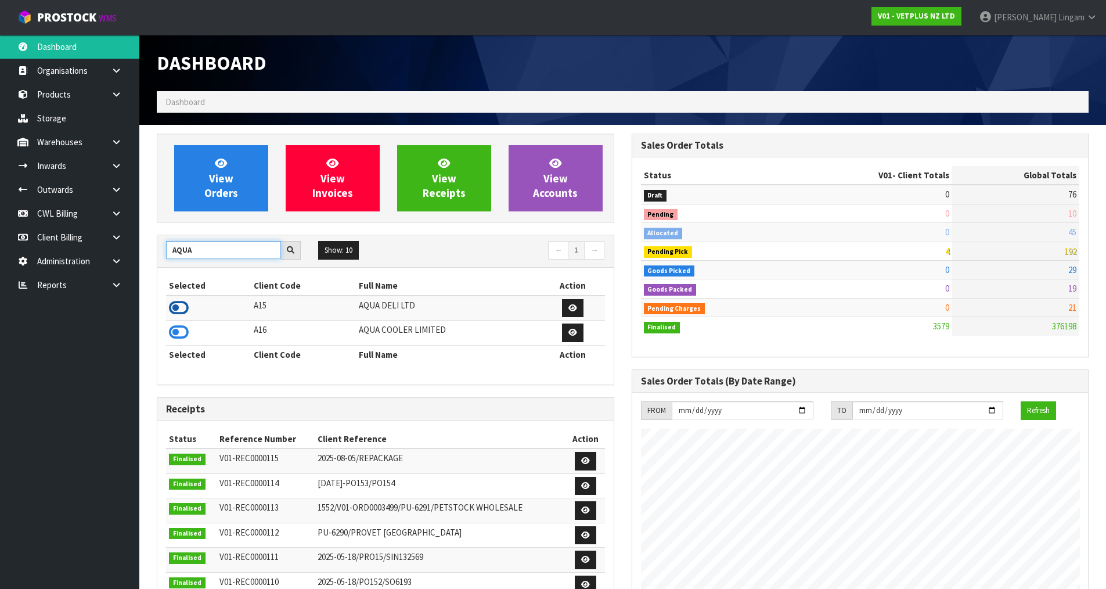
type input "AQUA"
click at [177, 307] on icon at bounding box center [179, 307] width 20 height 17
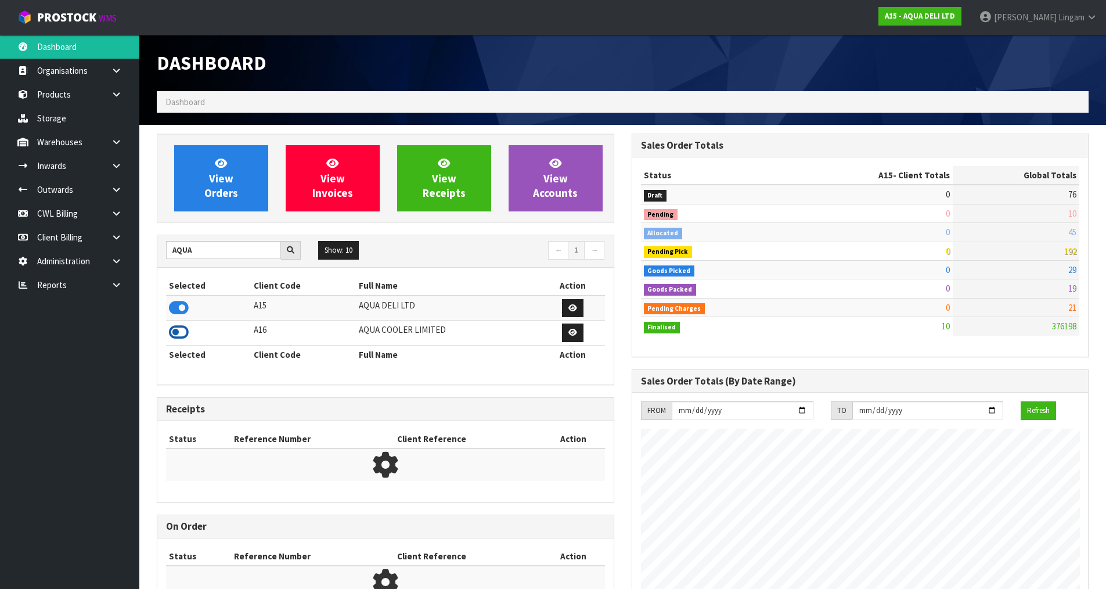
scroll to position [710, 474]
click at [178, 334] on icon at bounding box center [179, 331] width 20 height 17
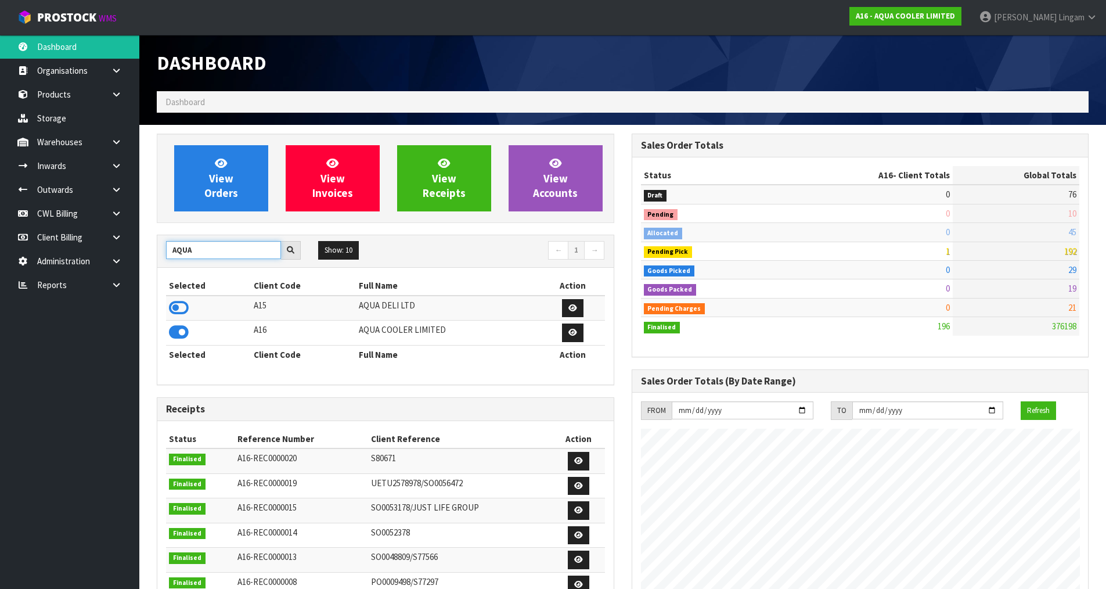
drag, startPoint x: 203, startPoint y: 253, endPoint x: 145, endPoint y: 258, distance: 58.3
click at [145, 258] on section "View Orders View Invoices View Receipts View Accounts AQUA Show: 10 5 10 25 50 ←" at bounding box center [622, 489] width 967 height 728
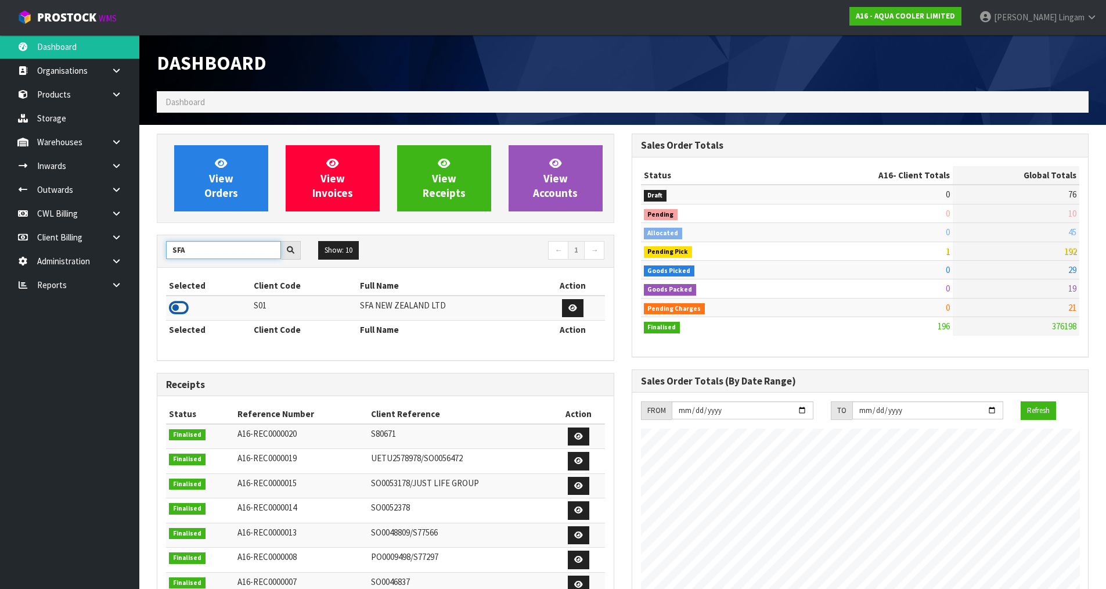
type input "SFA"
click at [178, 308] on icon at bounding box center [179, 307] width 20 height 17
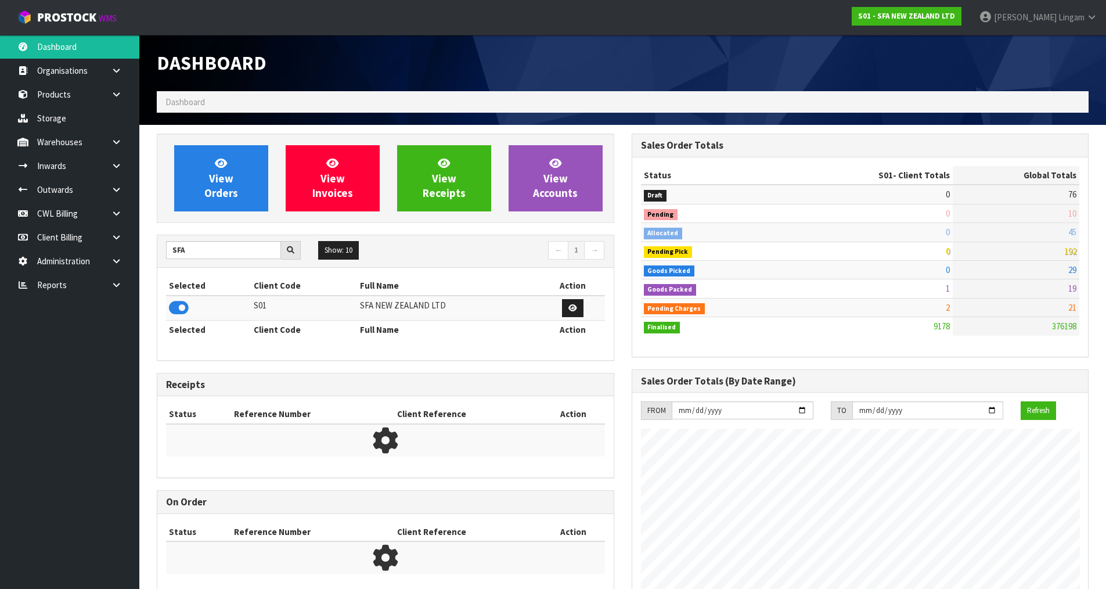
scroll to position [880, 474]
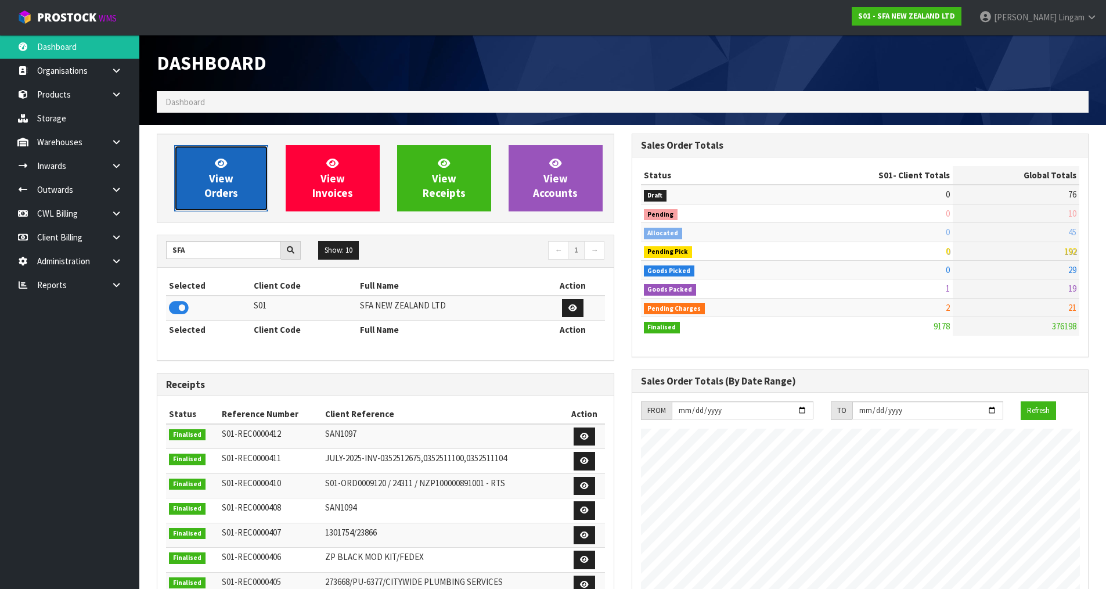
click at [231, 183] on span "View Orders" at bounding box center [221, 178] width 34 height 44
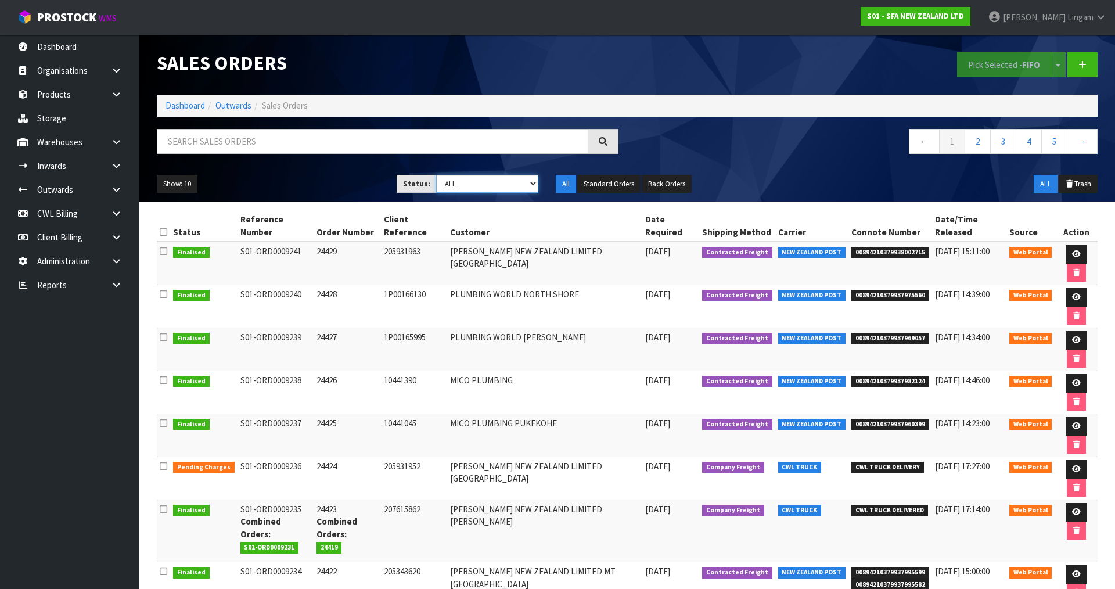
click at [514, 189] on select "Draft Pending Allocated Pending Pick Goods Picked Goods Packed Pending Charges …" at bounding box center [487, 184] width 103 height 18
select select "string:6"
click at [436, 175] on select "Draft Pending Allocated Pending Pick Goods Picked Goods Packed Pending Charges …" at bounding box center [487, 184] width 103 height 18
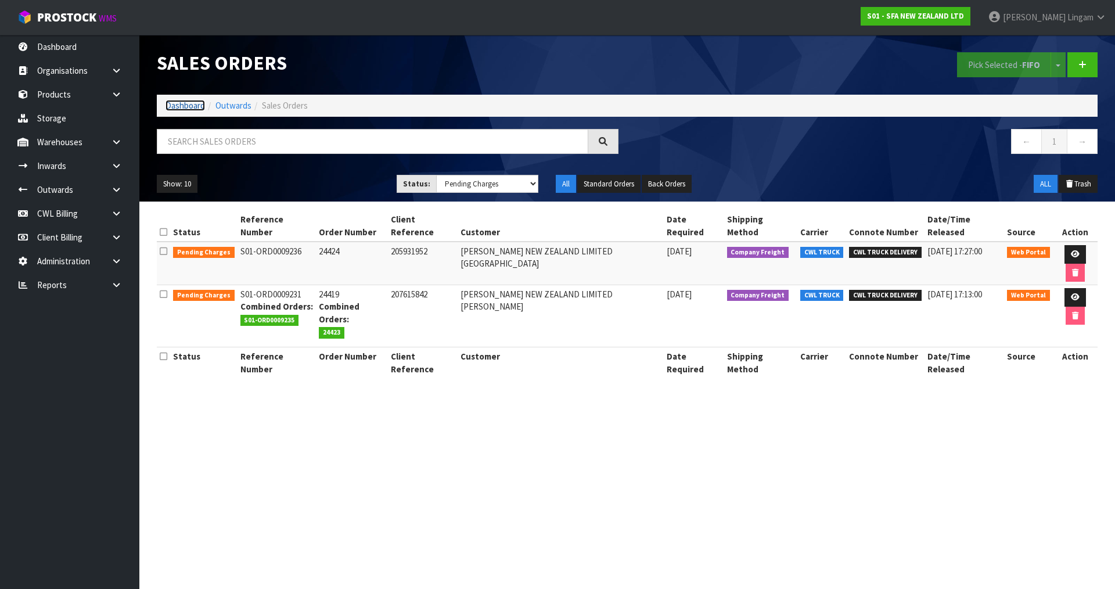
click at [195, 107] on link "Dashboard" at bounding box center [184, 105] width 39 height 11
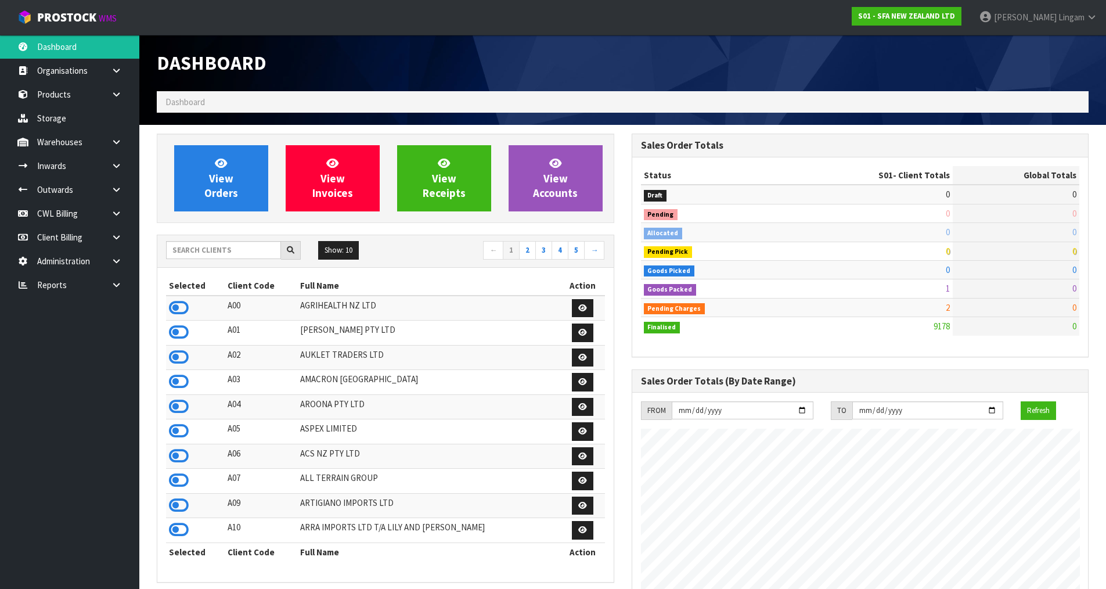
scroll to position [880, 474]
click at [186, 247] on input "text" at bounding box center [223, 250] width 115 height 18
click at [230, 252] on input "text" at bounding box center [223, 250] width 115 height 18
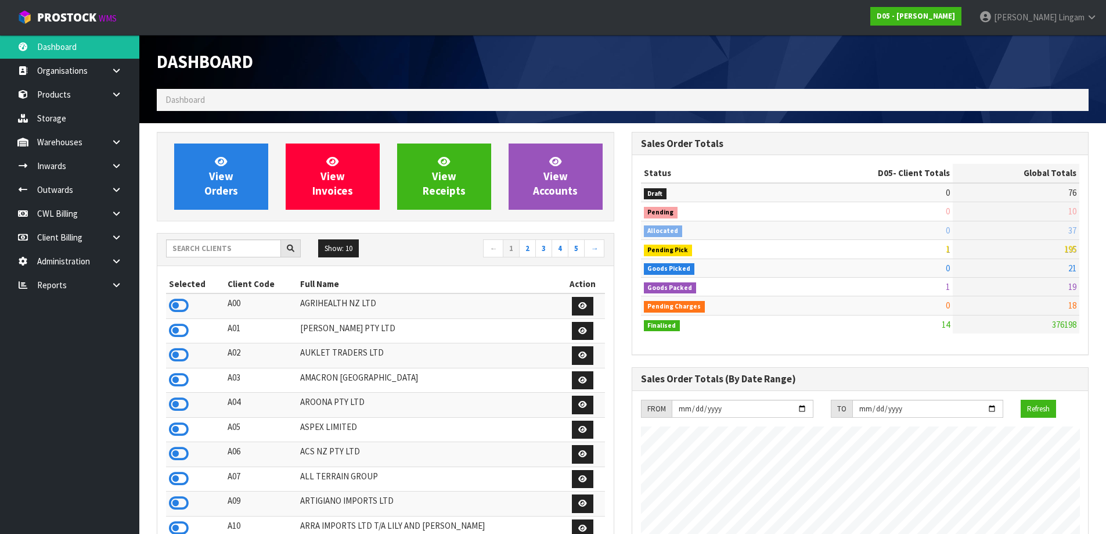
scroll to position [954, 474]
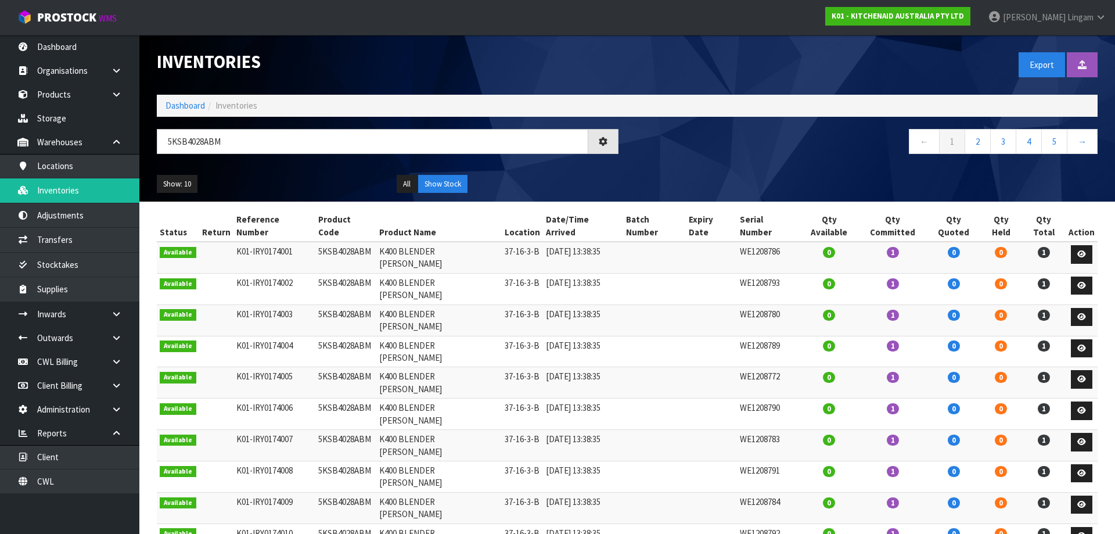
click at [183, 103] on link "Dashboard" at bounding box center [184, 105] width 39 height 11
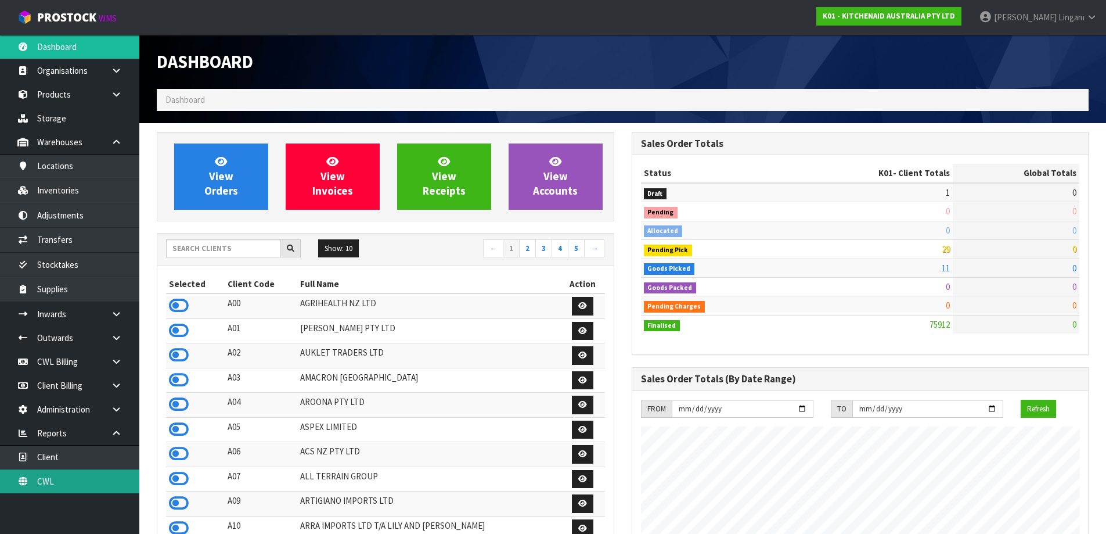
scroll to position [880, 474]
click at [100, 477] on link "CWL" at bounding box center [69, 481] width 139 height 24
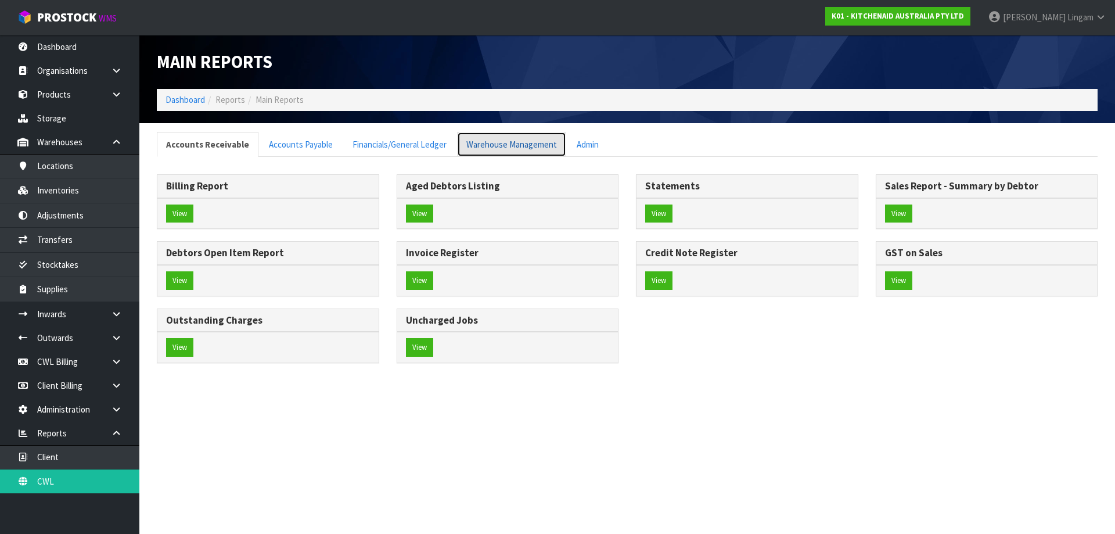
click at [516, 142] on link "Warehouse Management" at bounding box center [511, 144] width 109 height 25
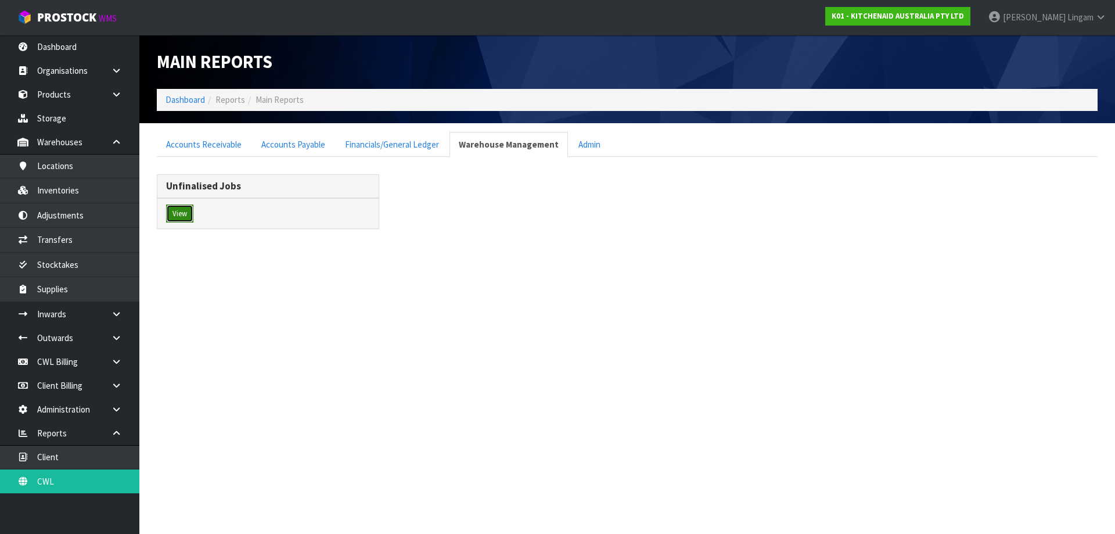
click at [175, 212] on button "View" at bounding box center [179, 213] width 27 height 19
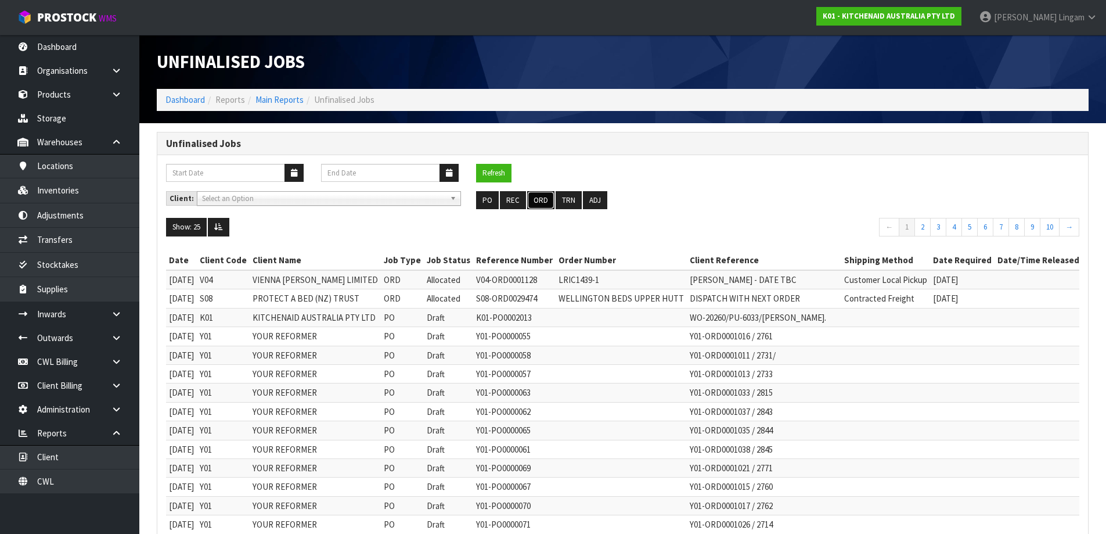
click at [543, 204] on button "ORD" at bounding box center [540, 200] width 27 height 19
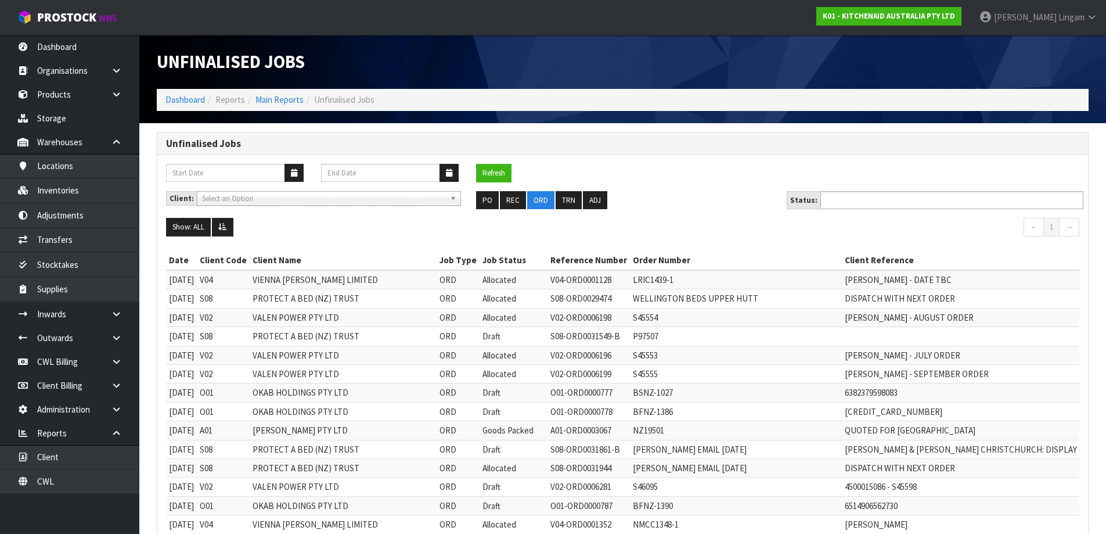
click at [867, 200] on input "text" at bounding box center [866, 200] width 85 height 15
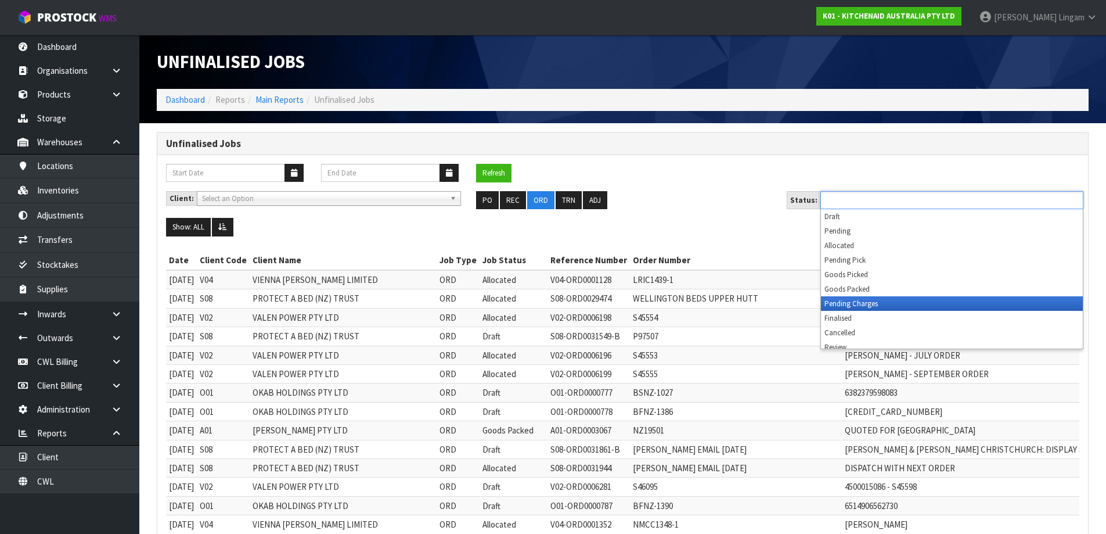
click at [872, 305] on li "Pending Charges" at bounding box center [952, 303] width 262 height 15
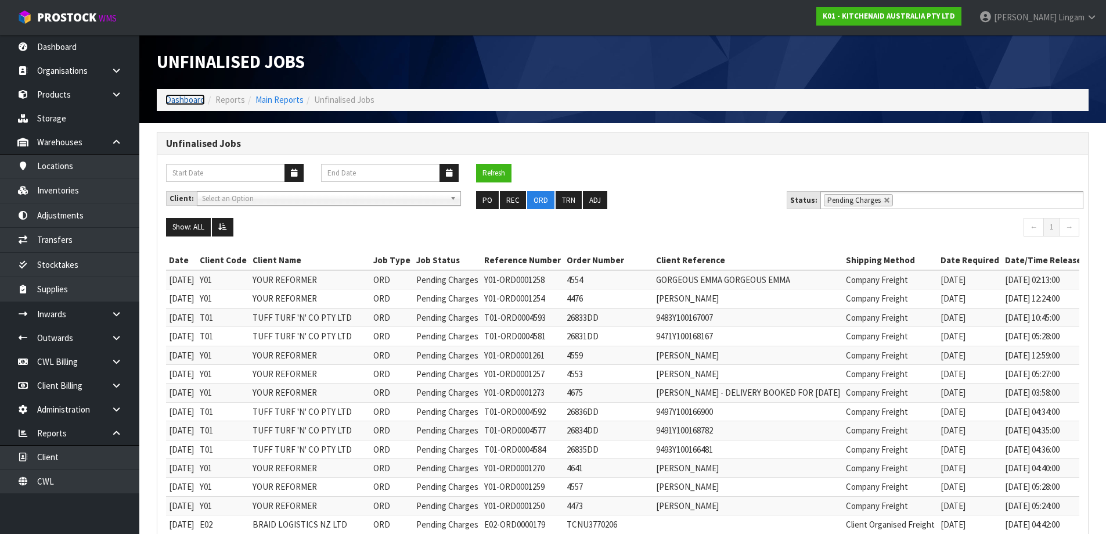
click at [182, 100] on link "Dashboard" at bounding box center [184, 99] width 39 height 11
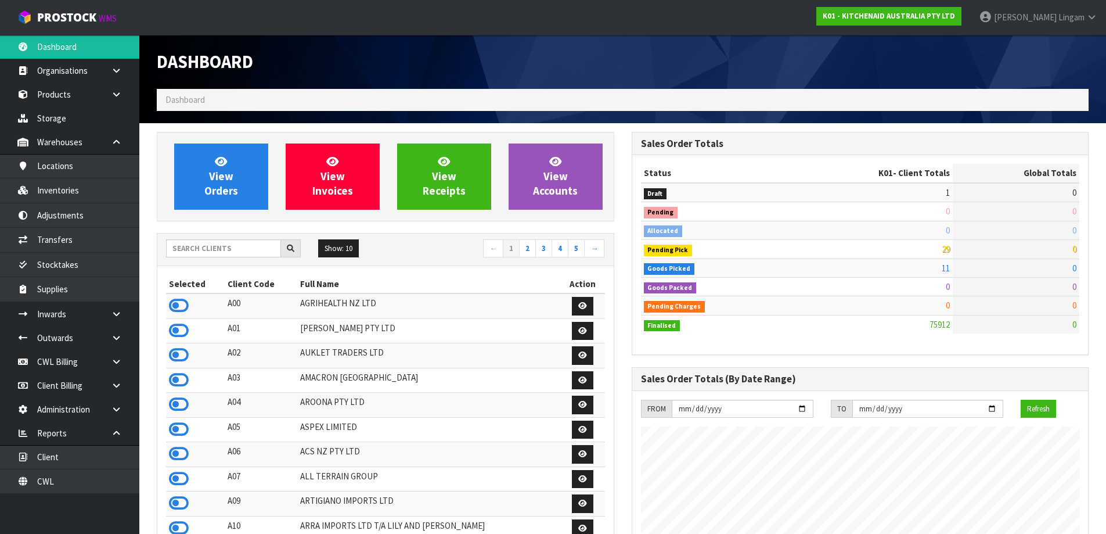
scroll to position [880, 474]
